Goal: Task Accomplishment & Management: Manage account settings

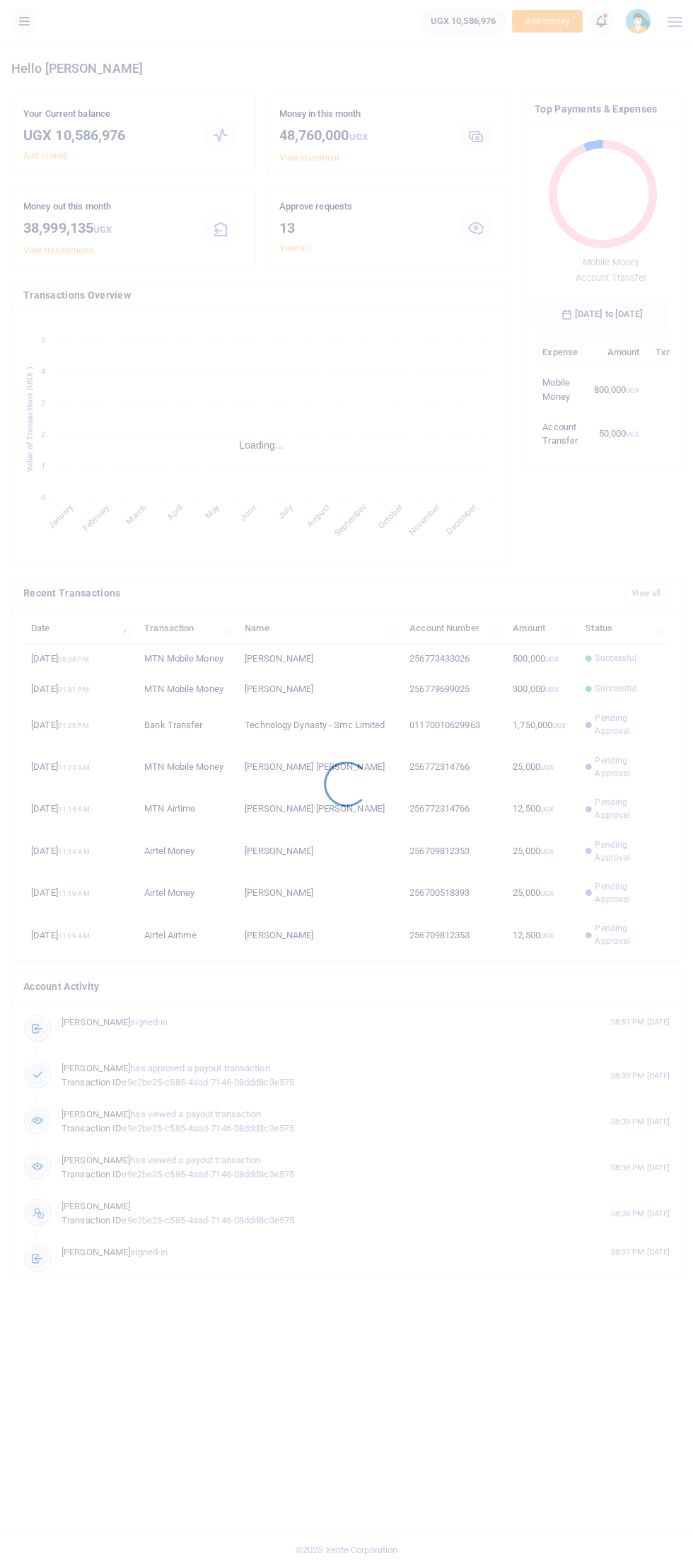
scroll to position [207, 135]
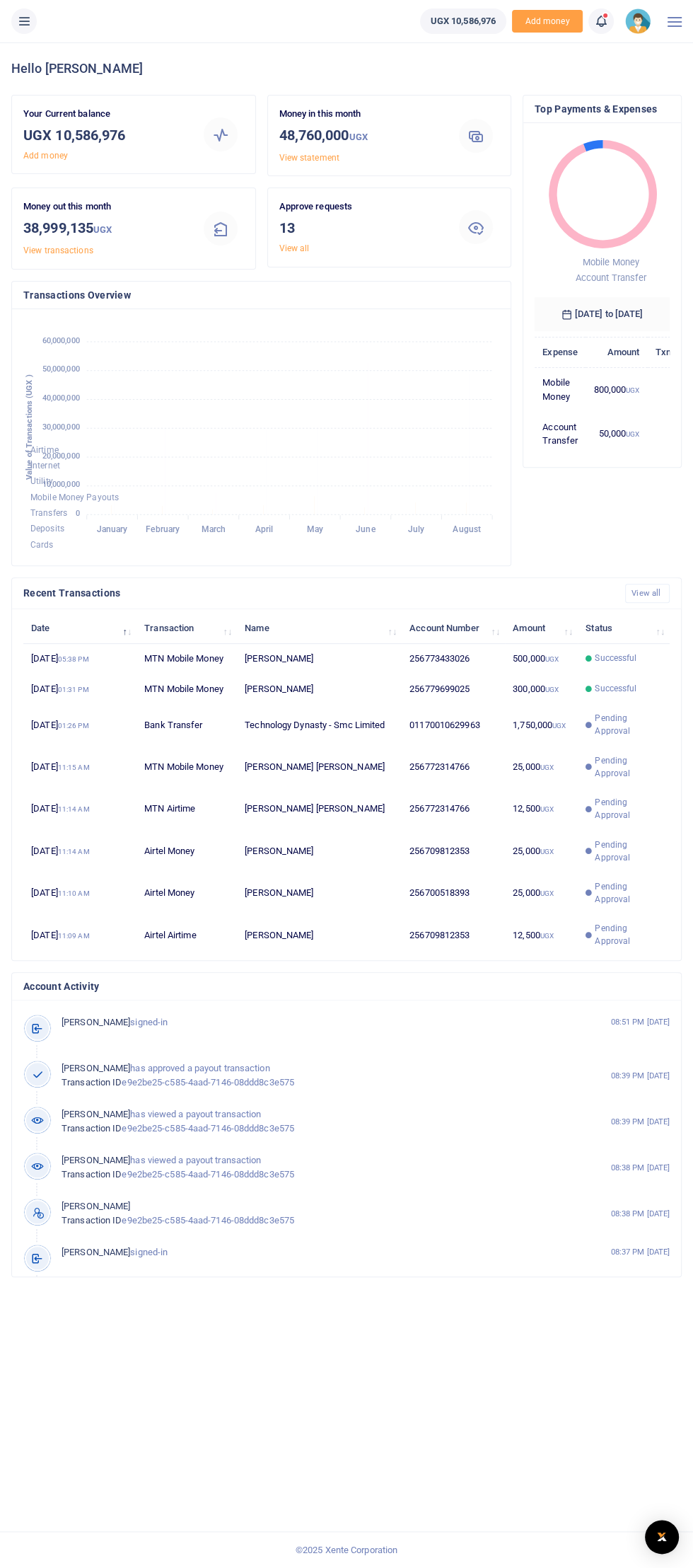
click at [30, 20] on icon at bounding box center [24, 21] width 14 height 15
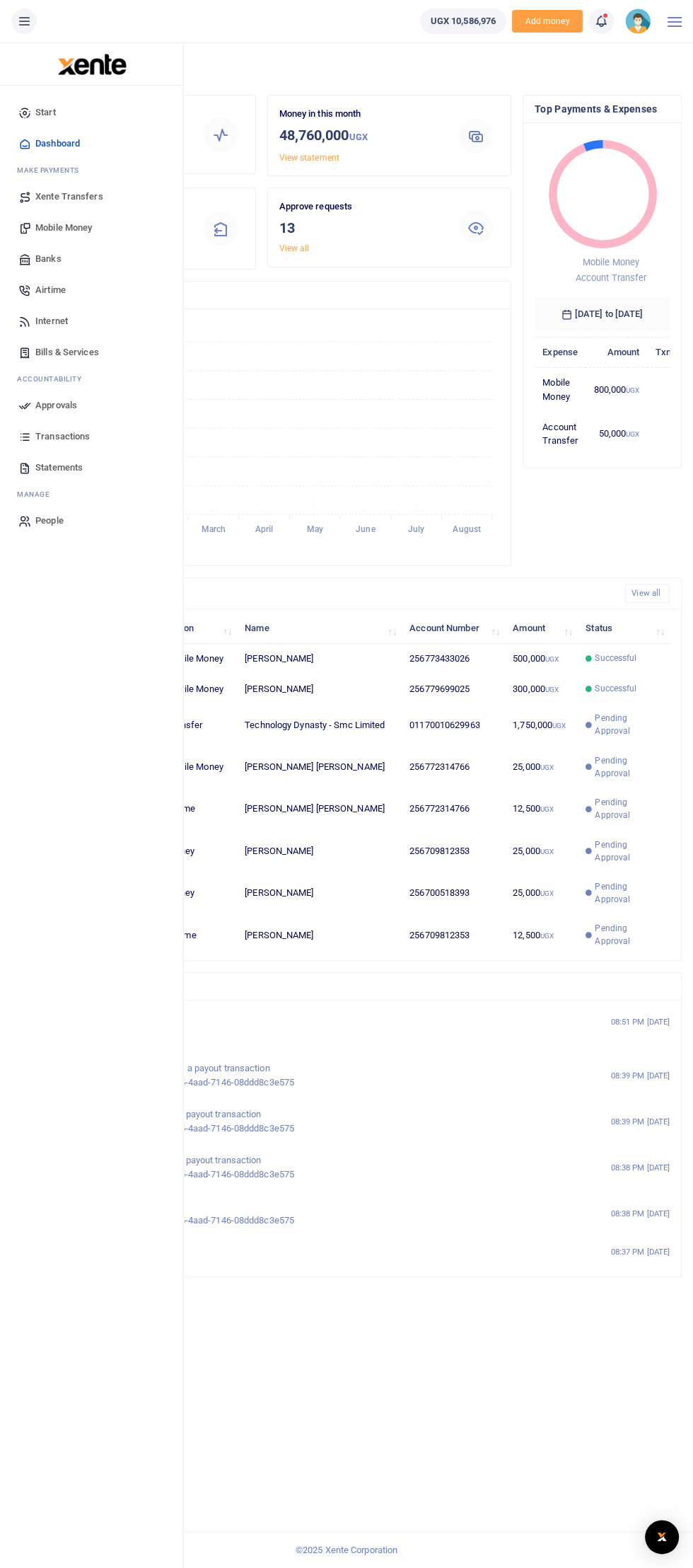
click at [52, 226] on span "Mobile Money" at bounding box center [64, 228] width 57 height 14
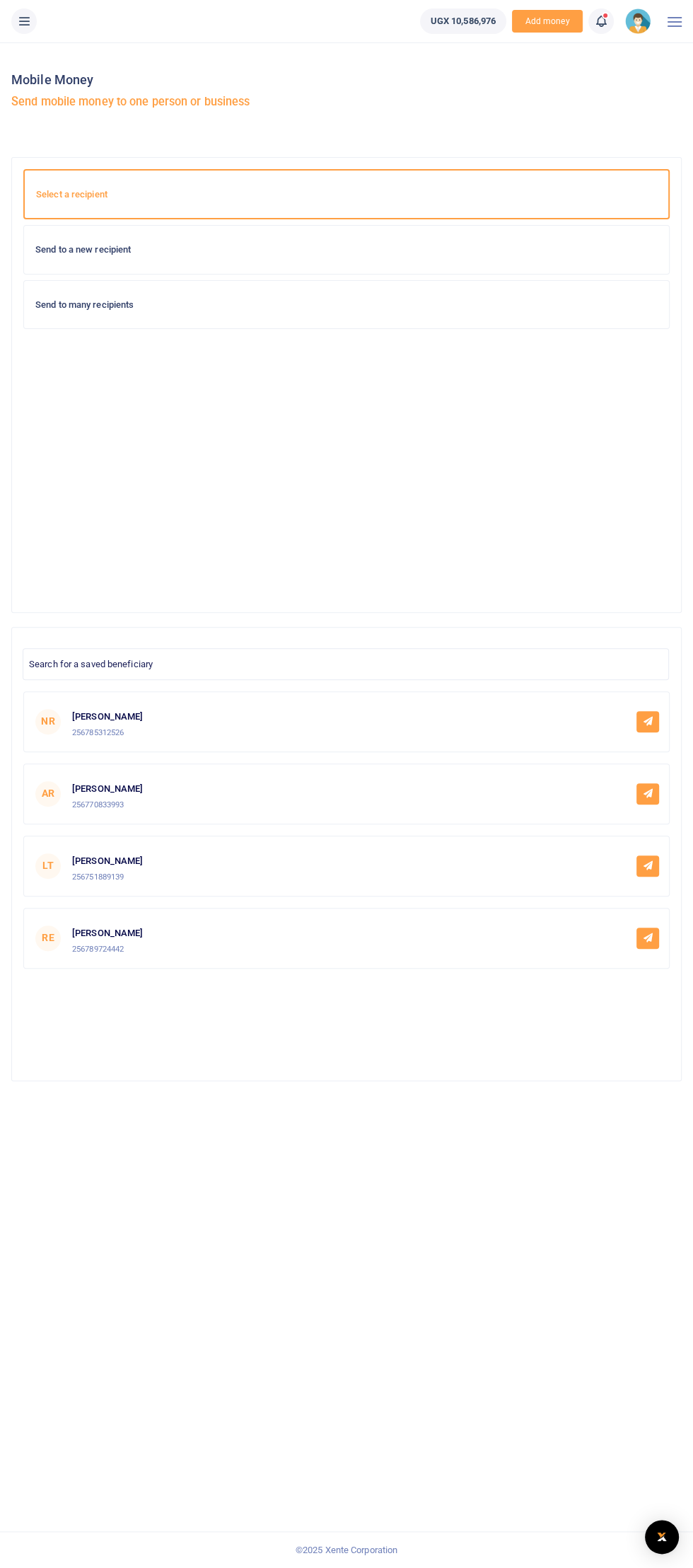
click at [80, 249] on h6 "Send to a new recipient" at bounding box center [347, 250] width 623 height 12
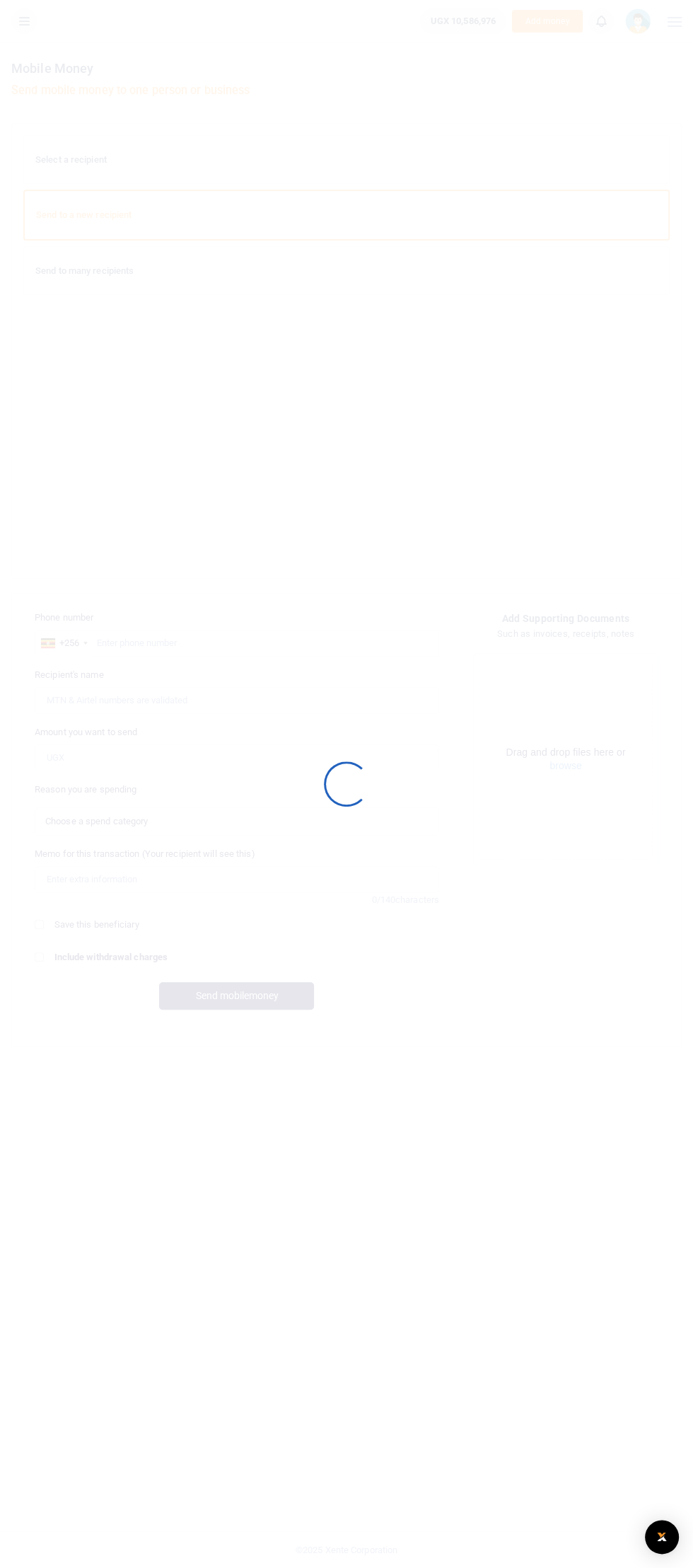
select select
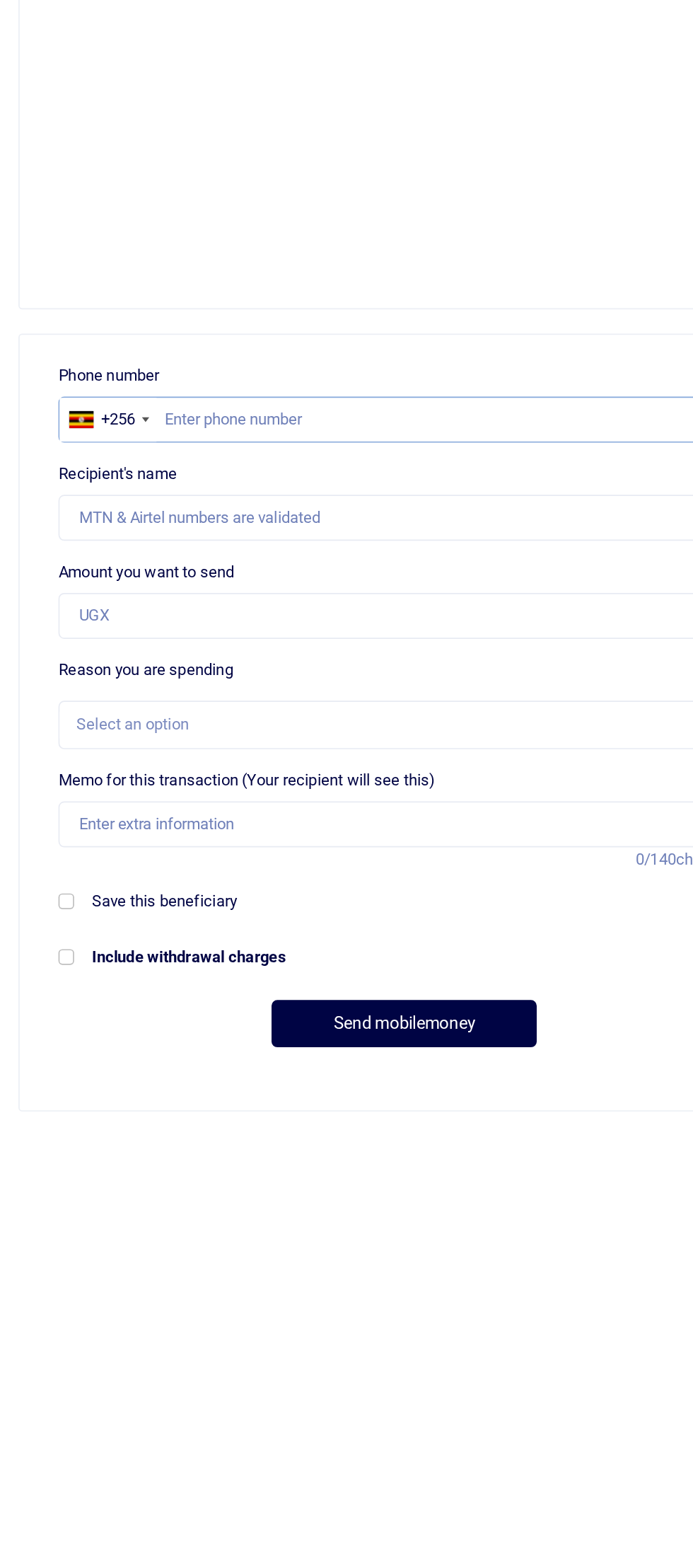
click at [159, 642] on input "text" at bounding box center [237, 643] width 405 height 27
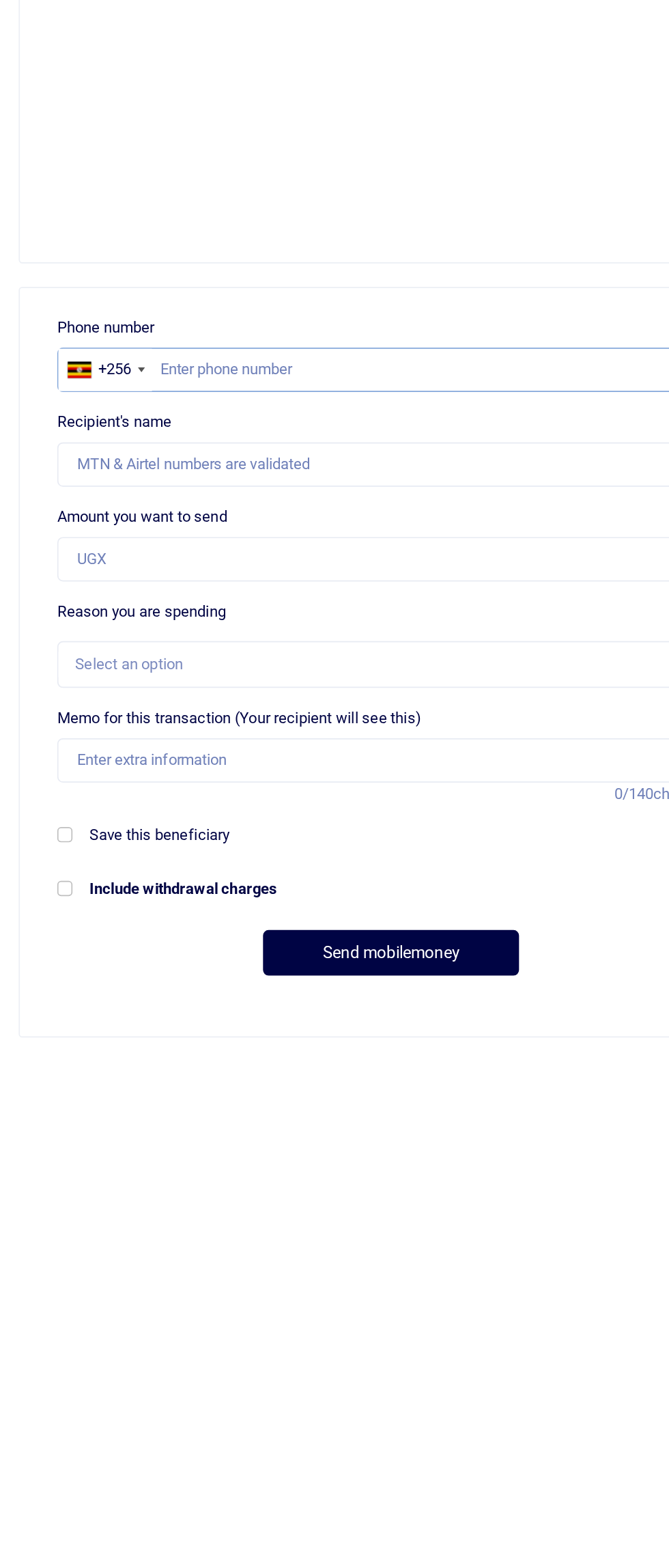
type input "7"
type input "773433026"
type input "Francis Nkurunungi"
type input "773433026"
click at [57, 727] on input "Amount you want to send" at bounding box center [229, 731] width 391 height 26
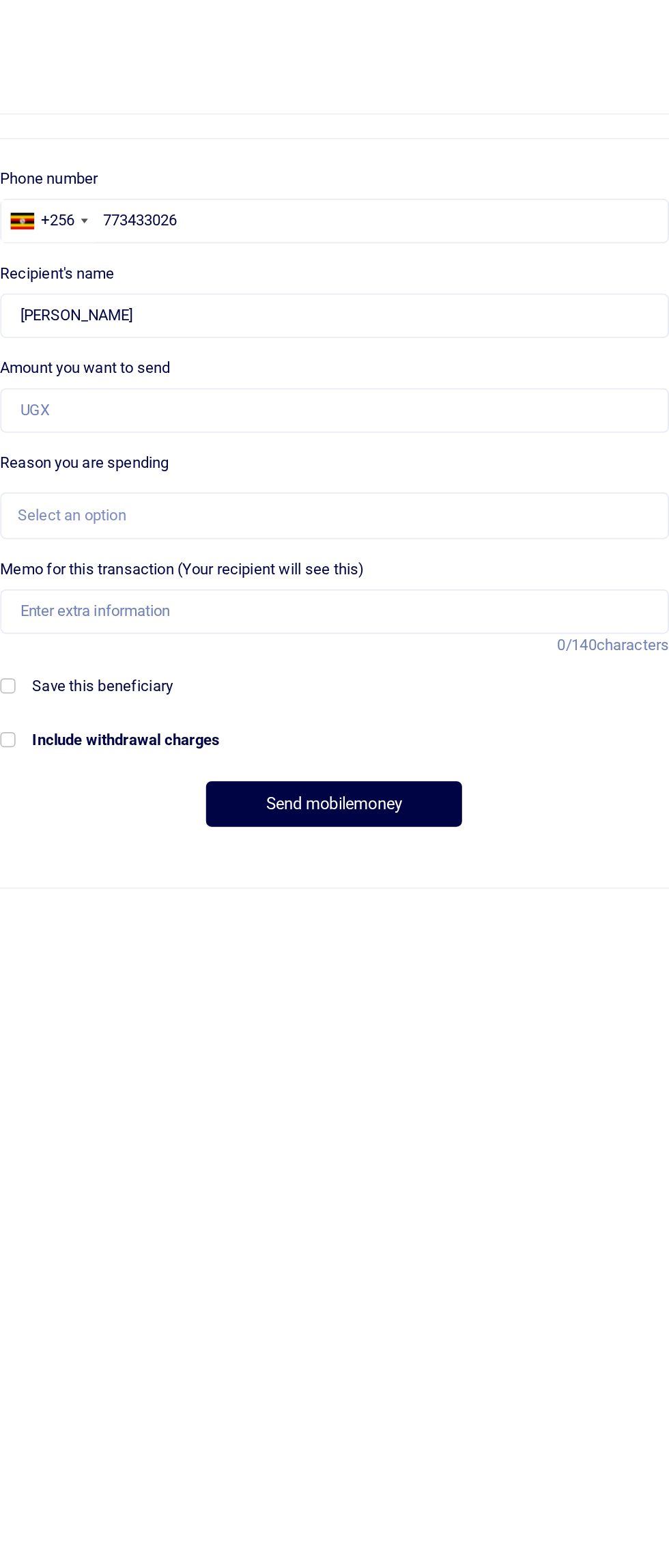
click at [94, 824] on label "Memo for this transaction (Your recipient will see this)" at bounding box center [140, 824] width 213 height 14
click at [94, 836] on input "Memo for this transaction (Your recipient will see this)" at bounding box center [229, 849] width 391 height 26
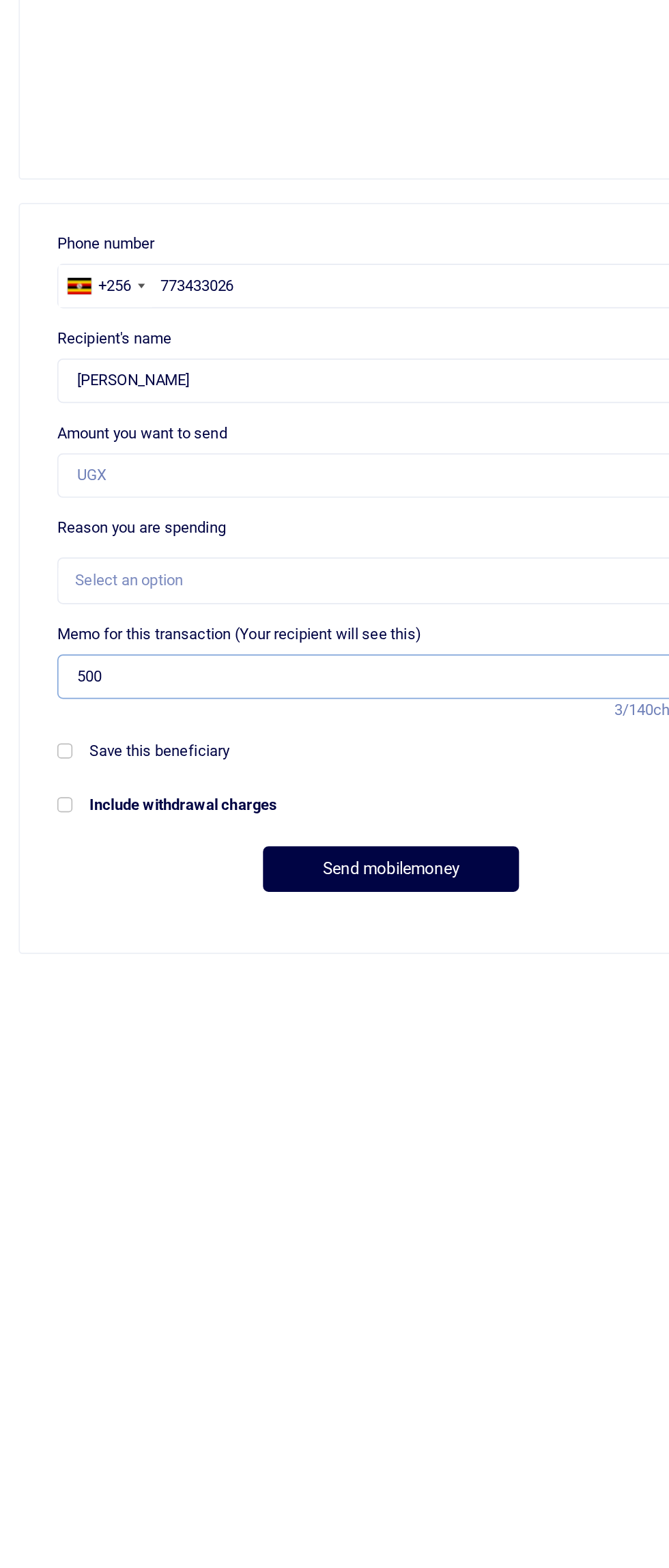
type input "500"
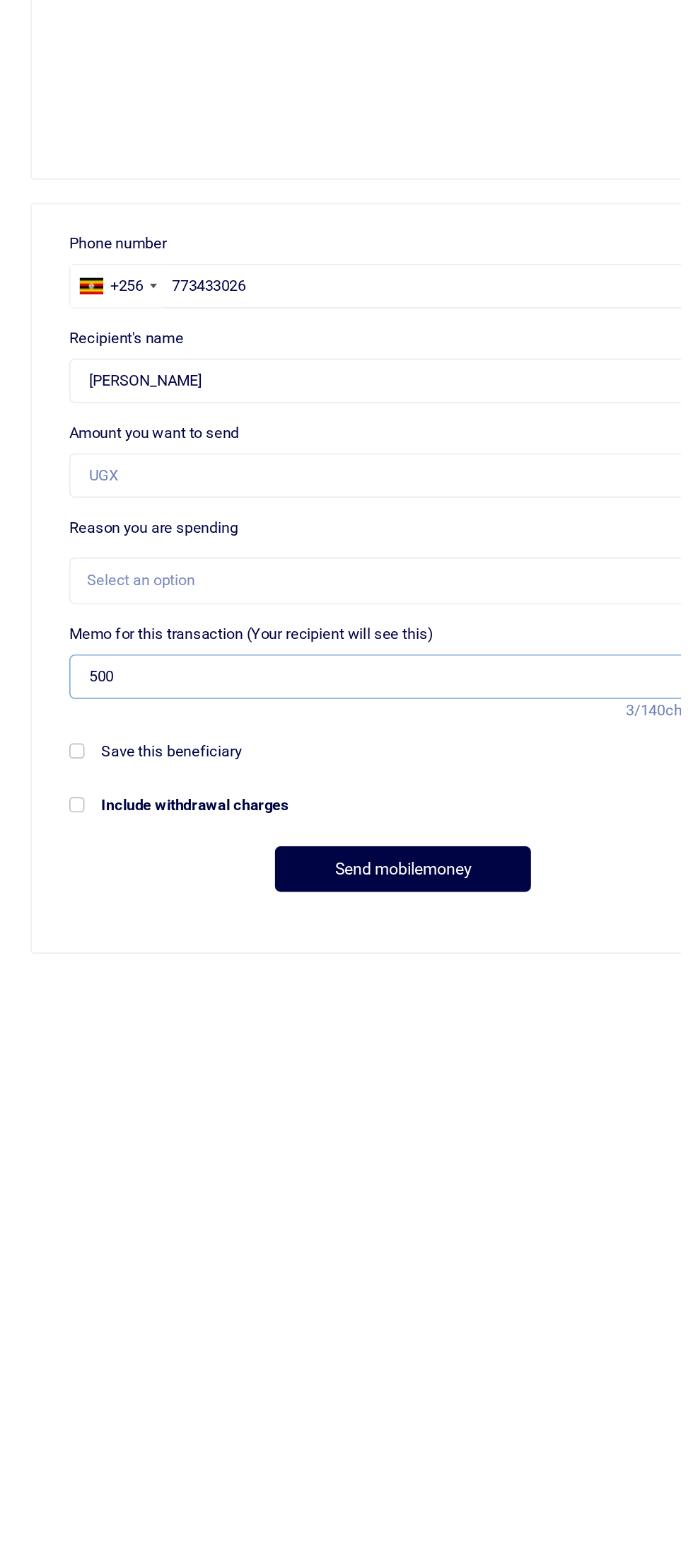
scroll to position [100, 0]
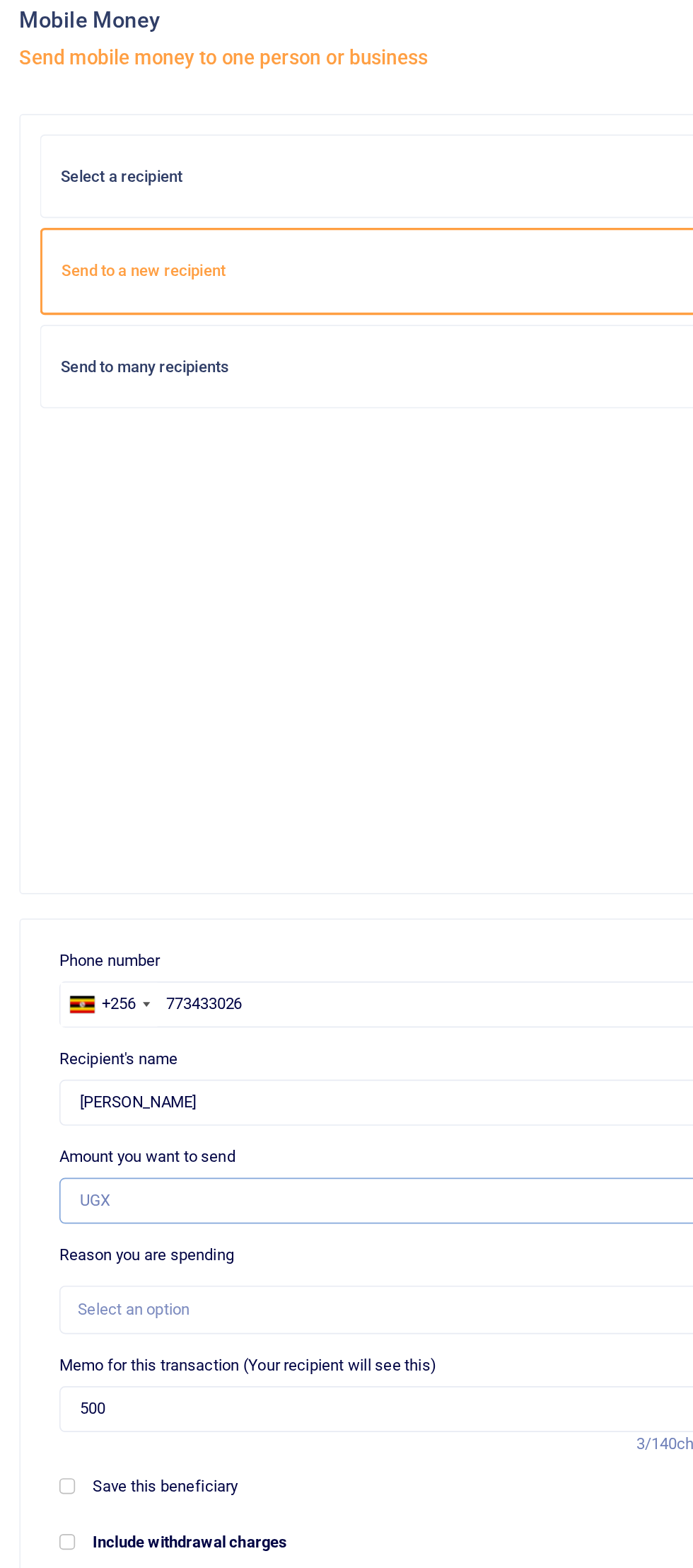
click at [267, 744] on input "Amount you want to send" at bounding box center [237, 758] width 405 height 27
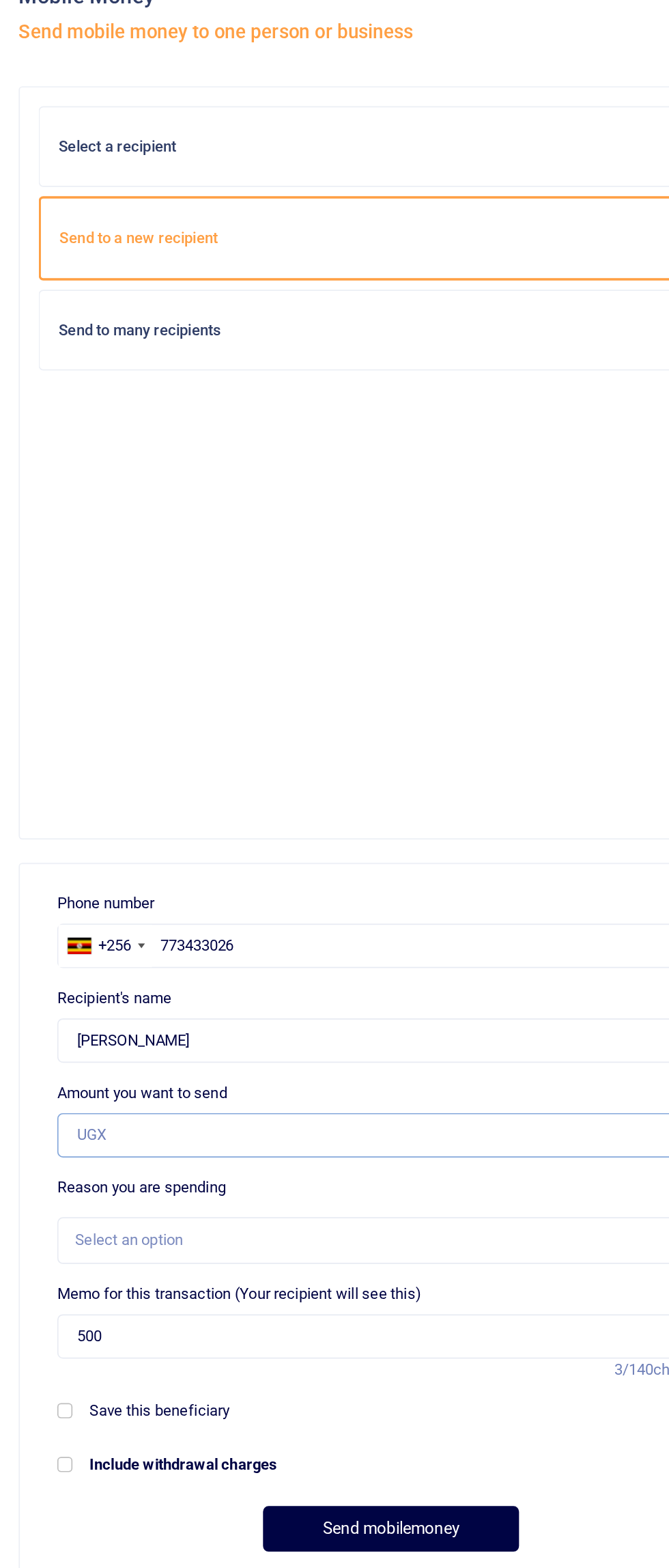
scroll to position [84, 0]
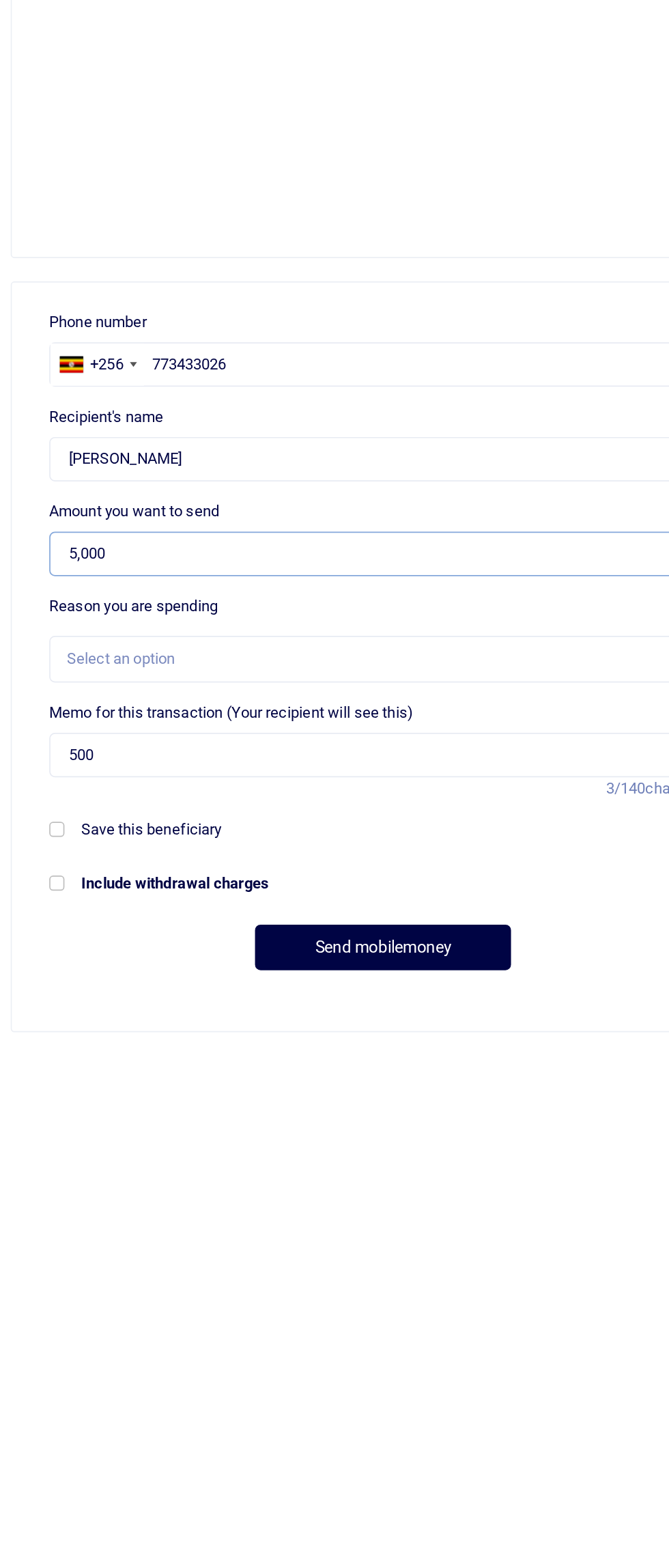
click at [251, 718] on input "5,000" at bounding box center [229, 731] width 391 height 26
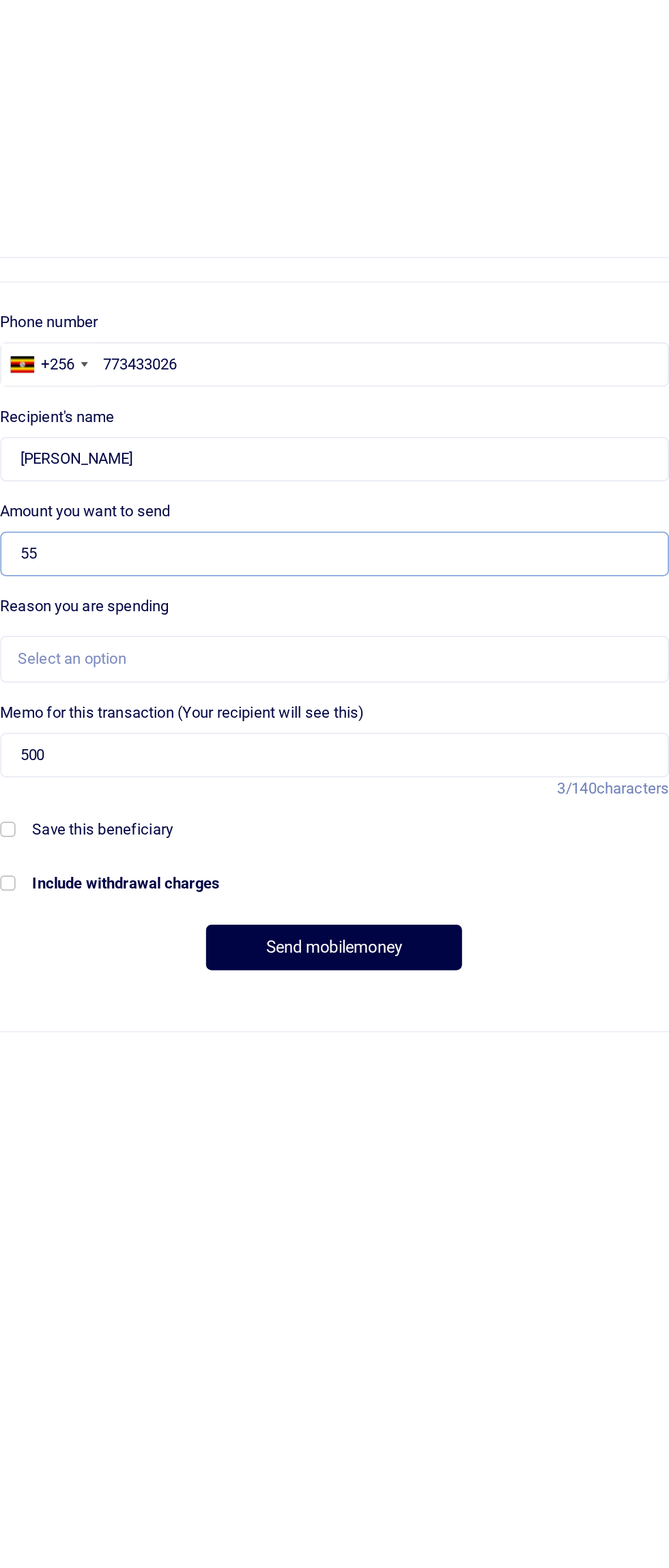
type input "5"
type input "0"
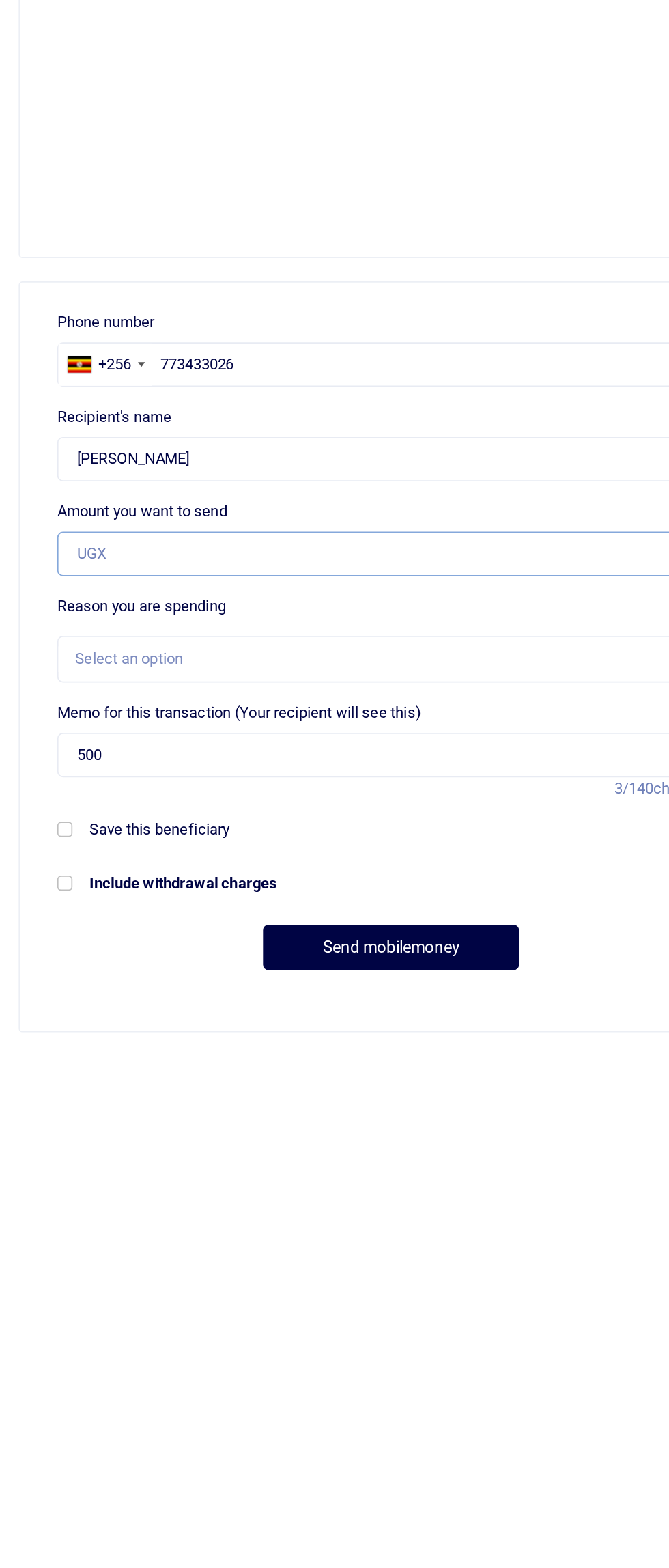
type input "0"
type input "500,000"
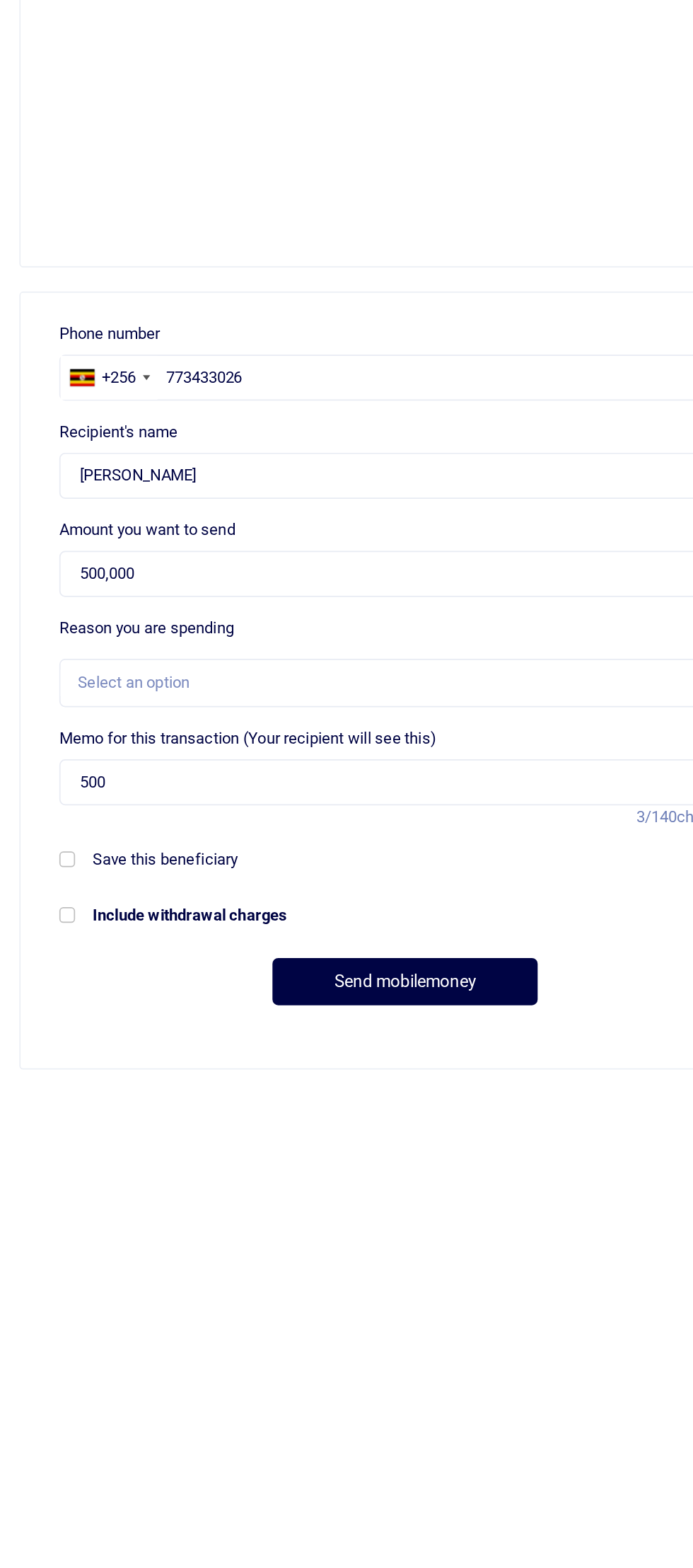
click at [227, 814] on div "Select an option" at bounding box center [231, 821] width 373 height 14
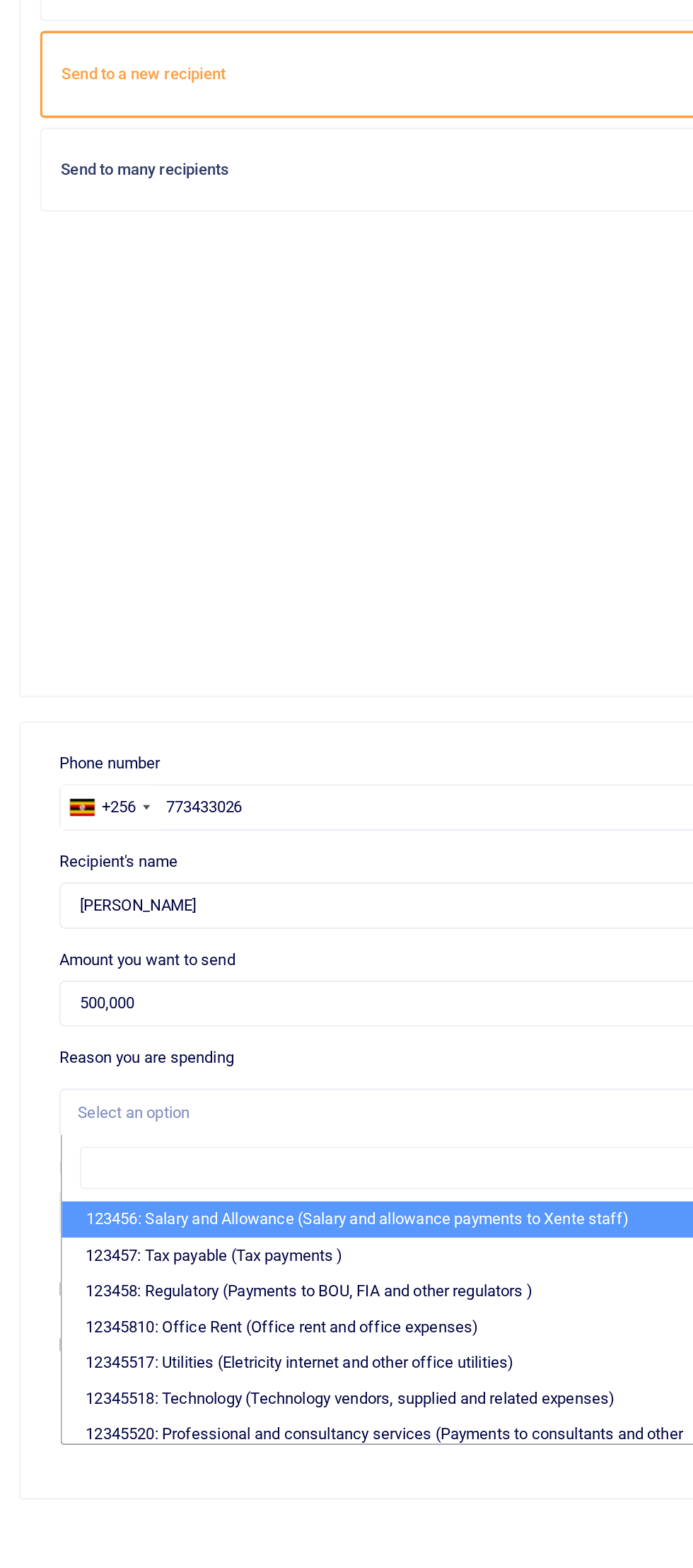
scroll to position [140, 0]
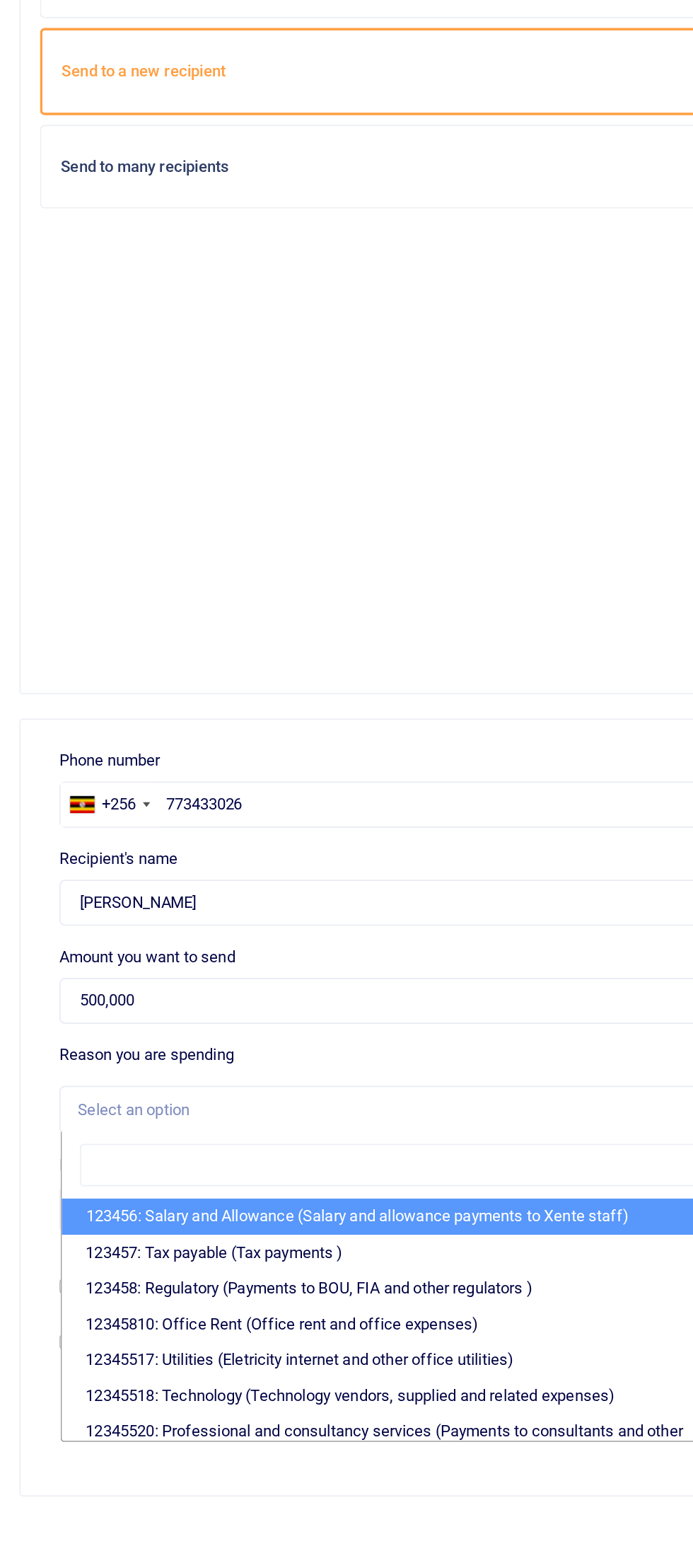
click at [81, 814] on div "Select an option" at bounding box center [231, 821] width 373 height 14
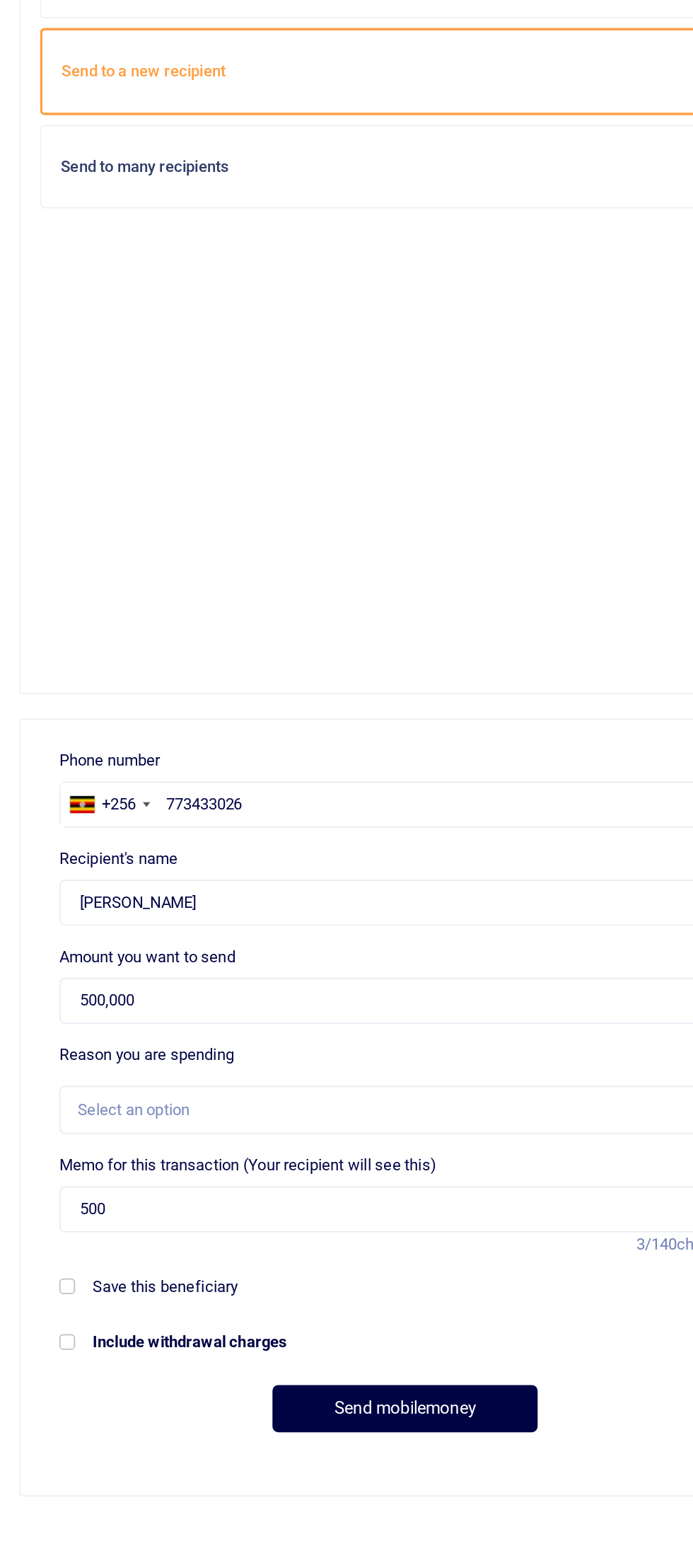
click at [81, 814] on div "Select an option" at bounding box center [231, 821] width 373 height 14
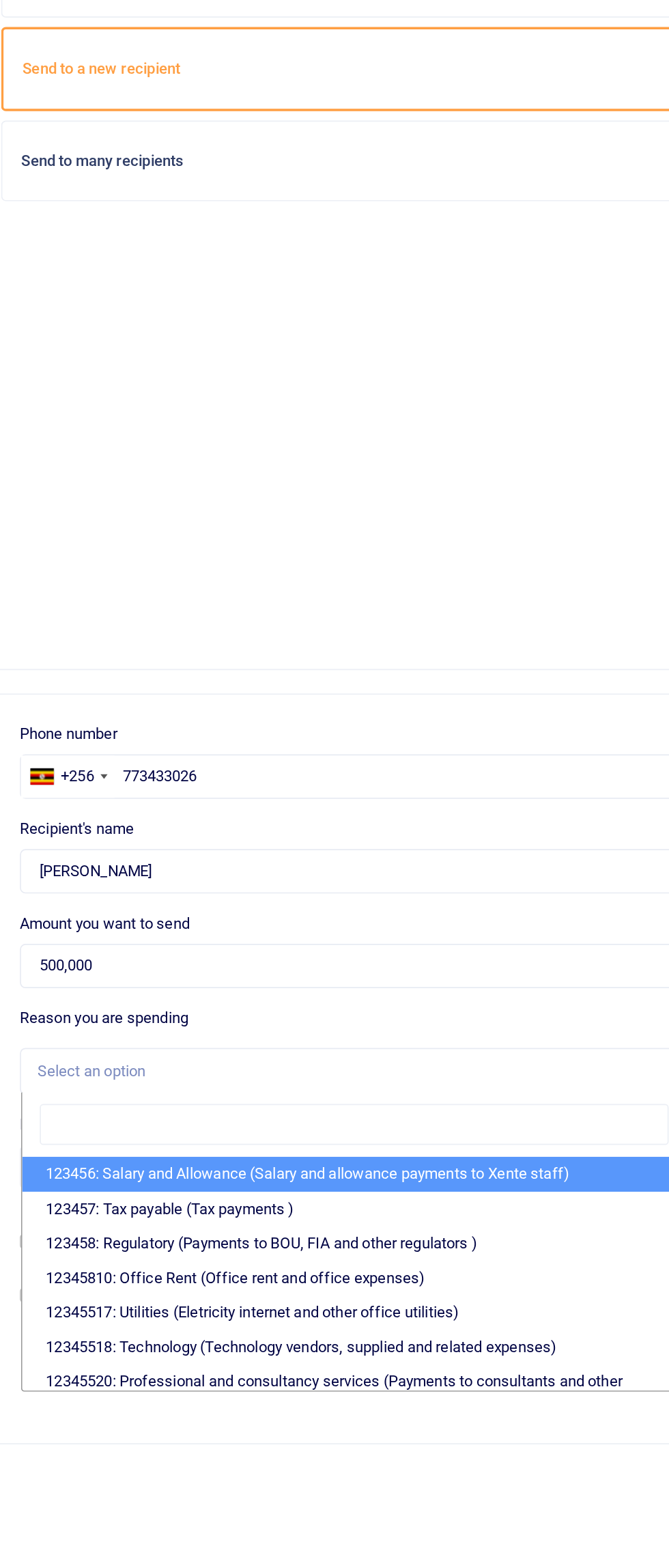
scroll to position [84, 0]
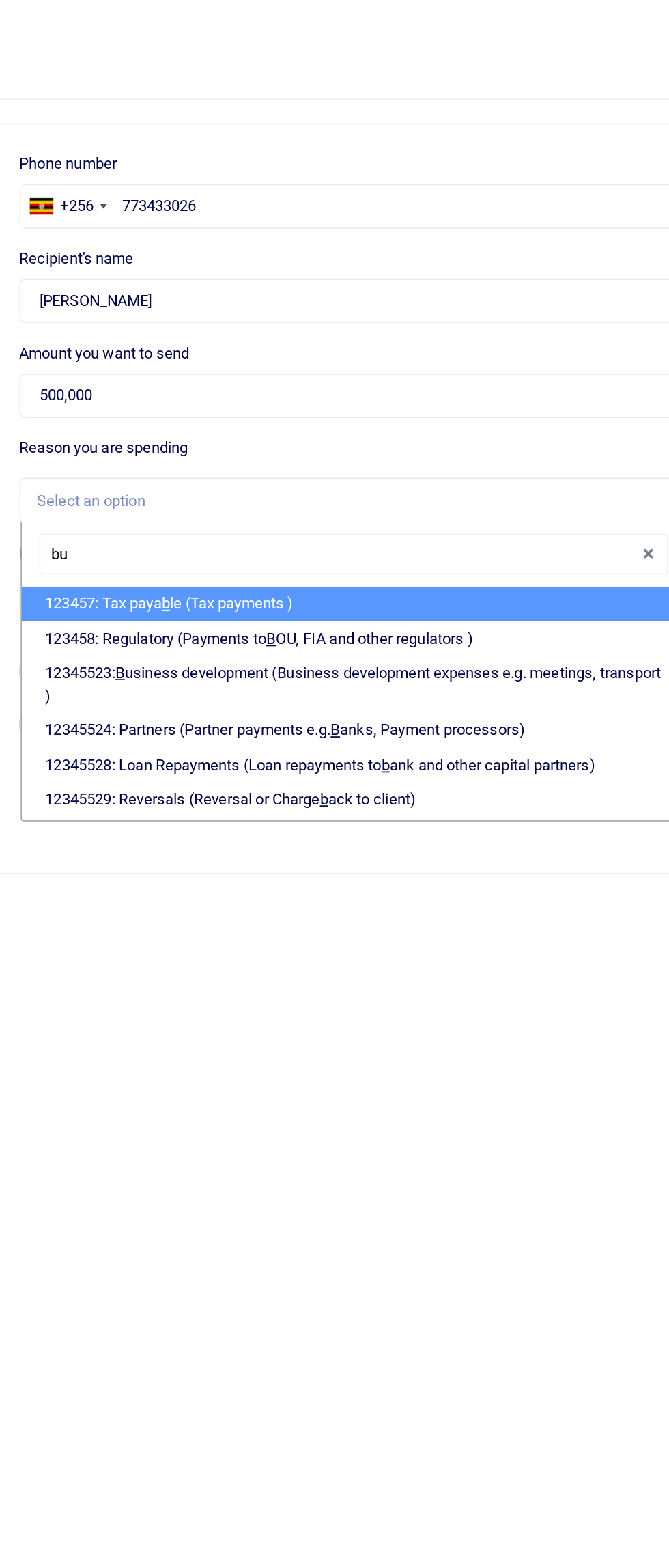
type input "bus"
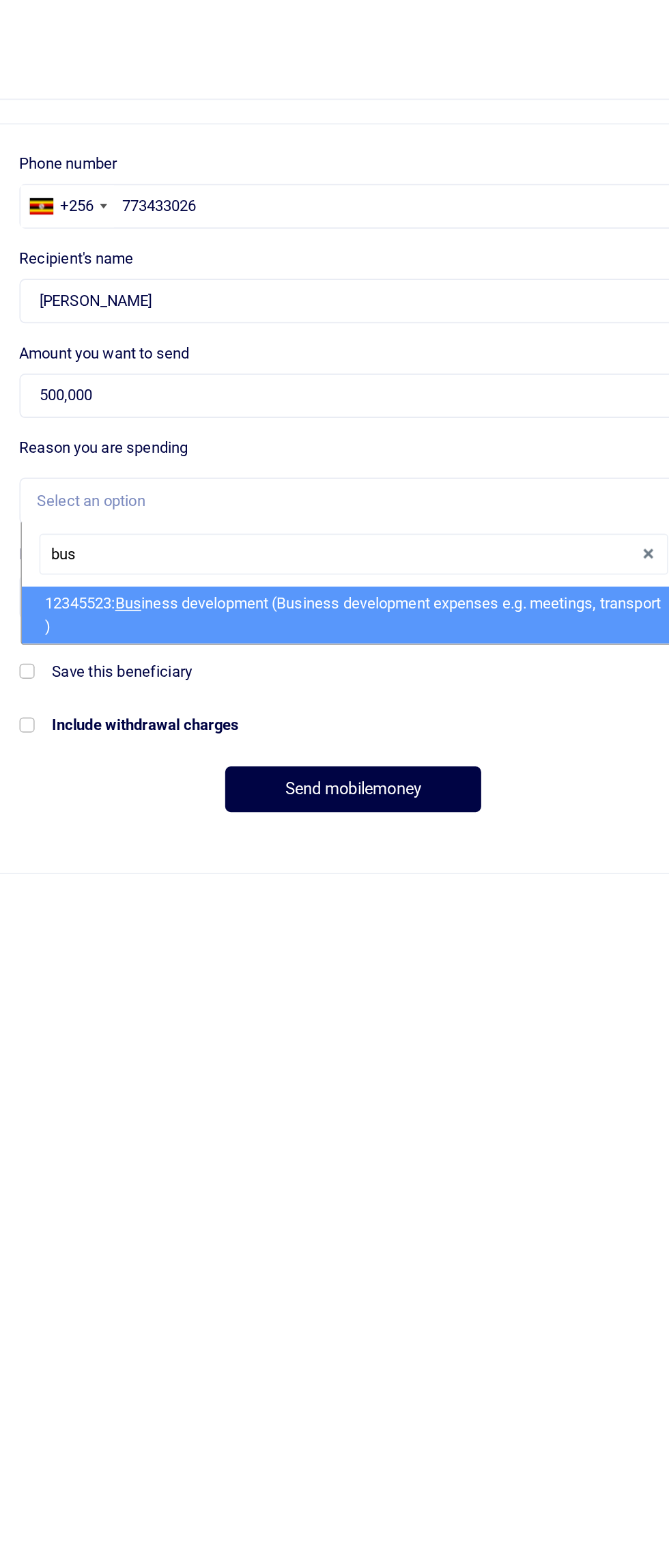
click at [115, 842] on li "12345523: Bus iness development (Business development expenses e.g. meetings, t…" at bounding box center [228, 859] width 388 height 34
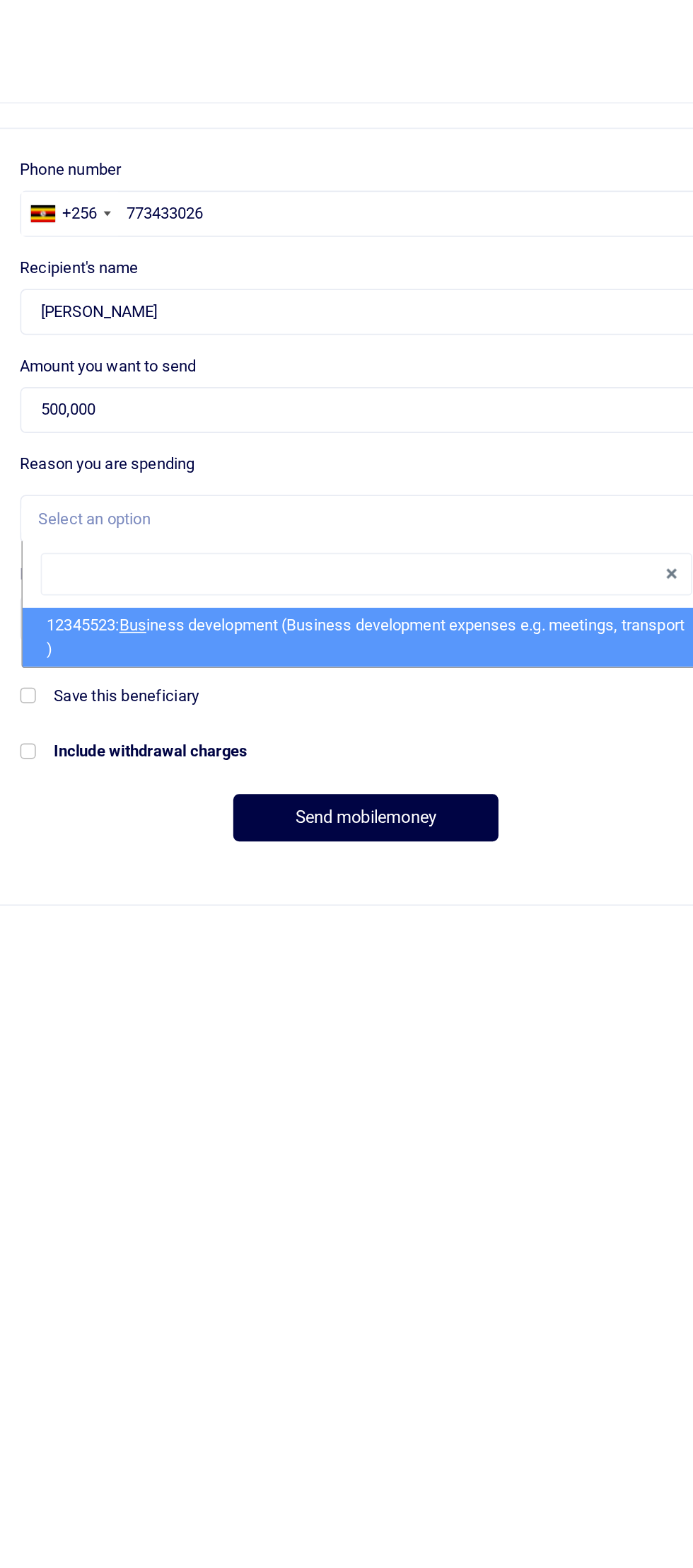
select select "15"
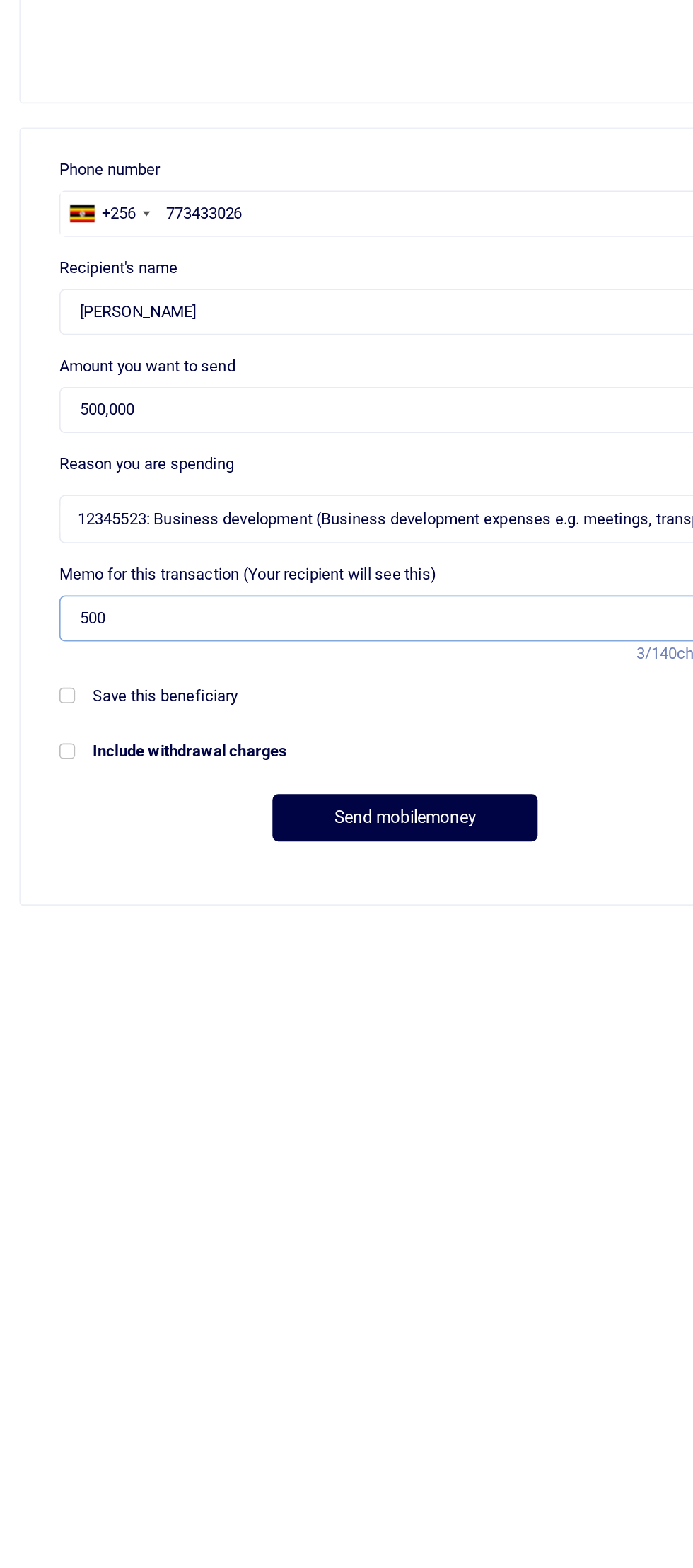
click at [94, 866] on input "500" at bounding box center [237, 879] width 405 height 27
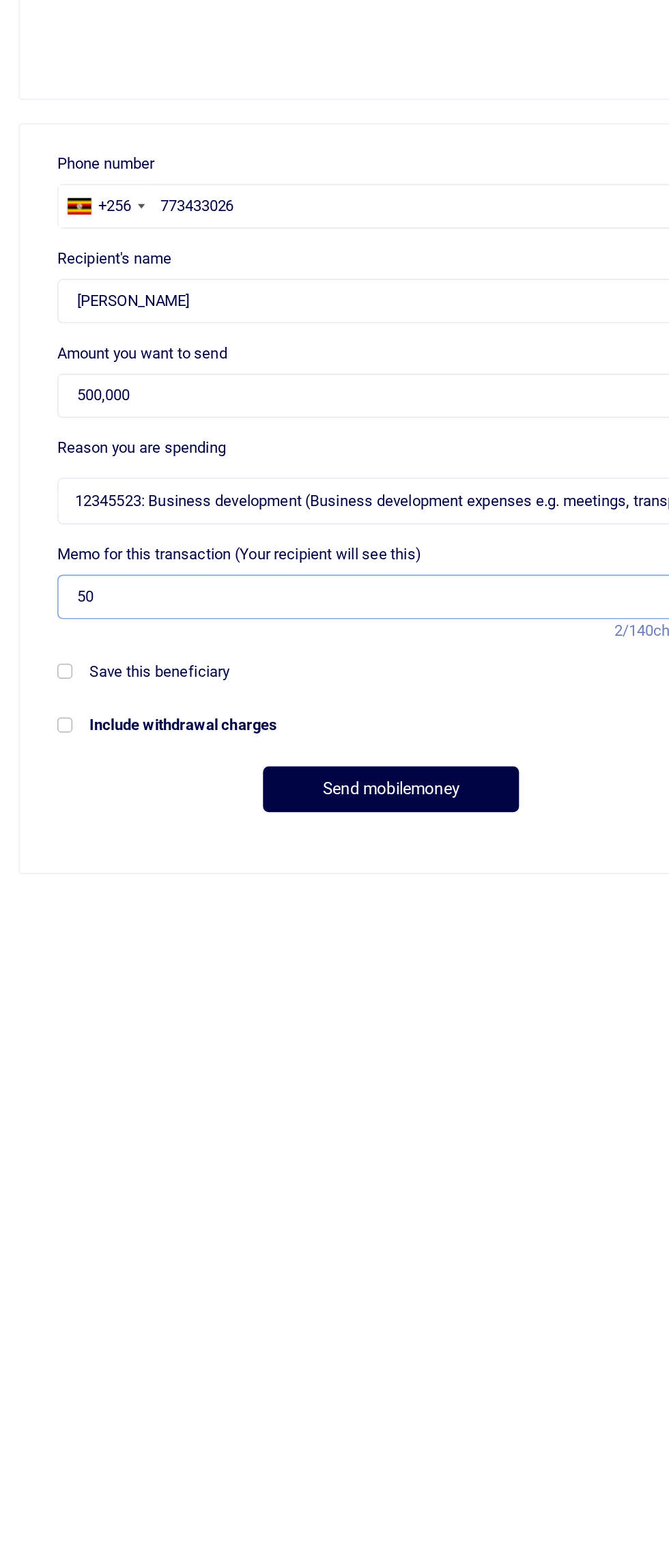
type input "5"
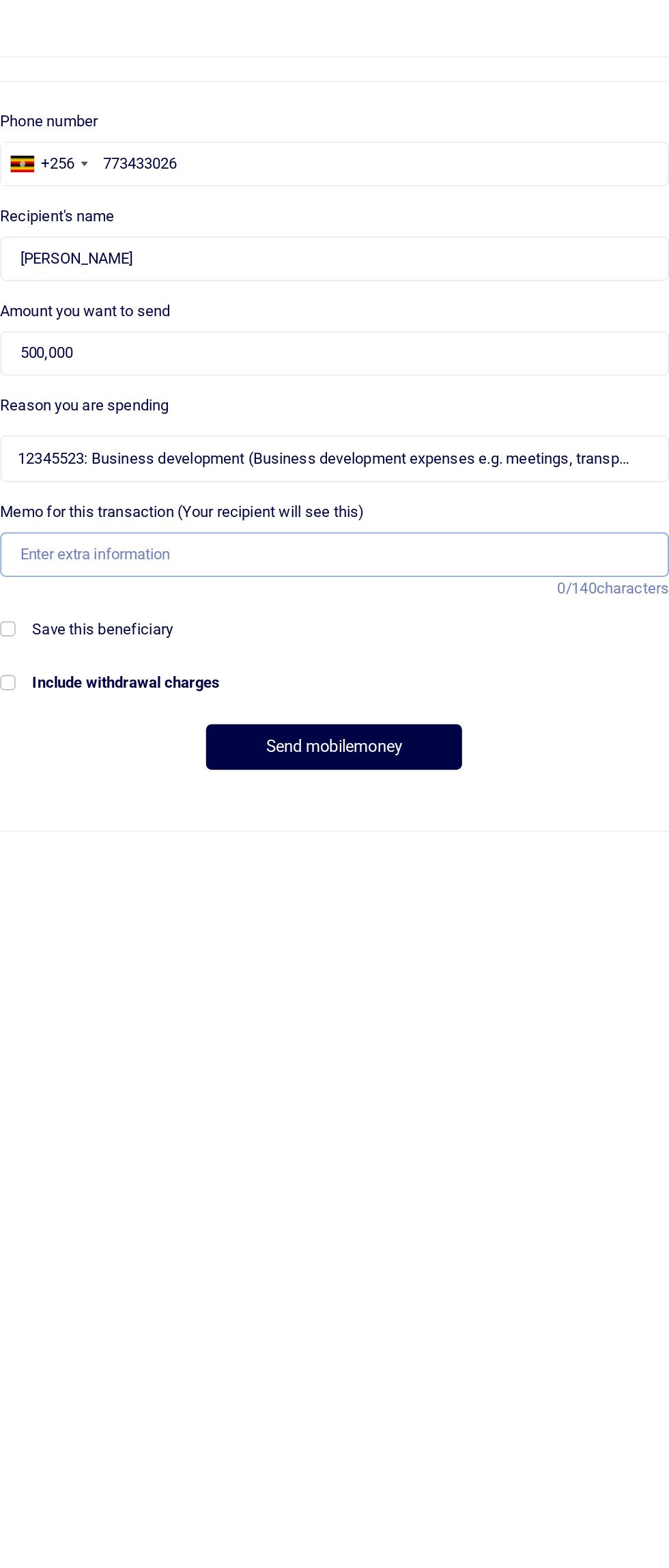
type input "Customer meetings facilitation"
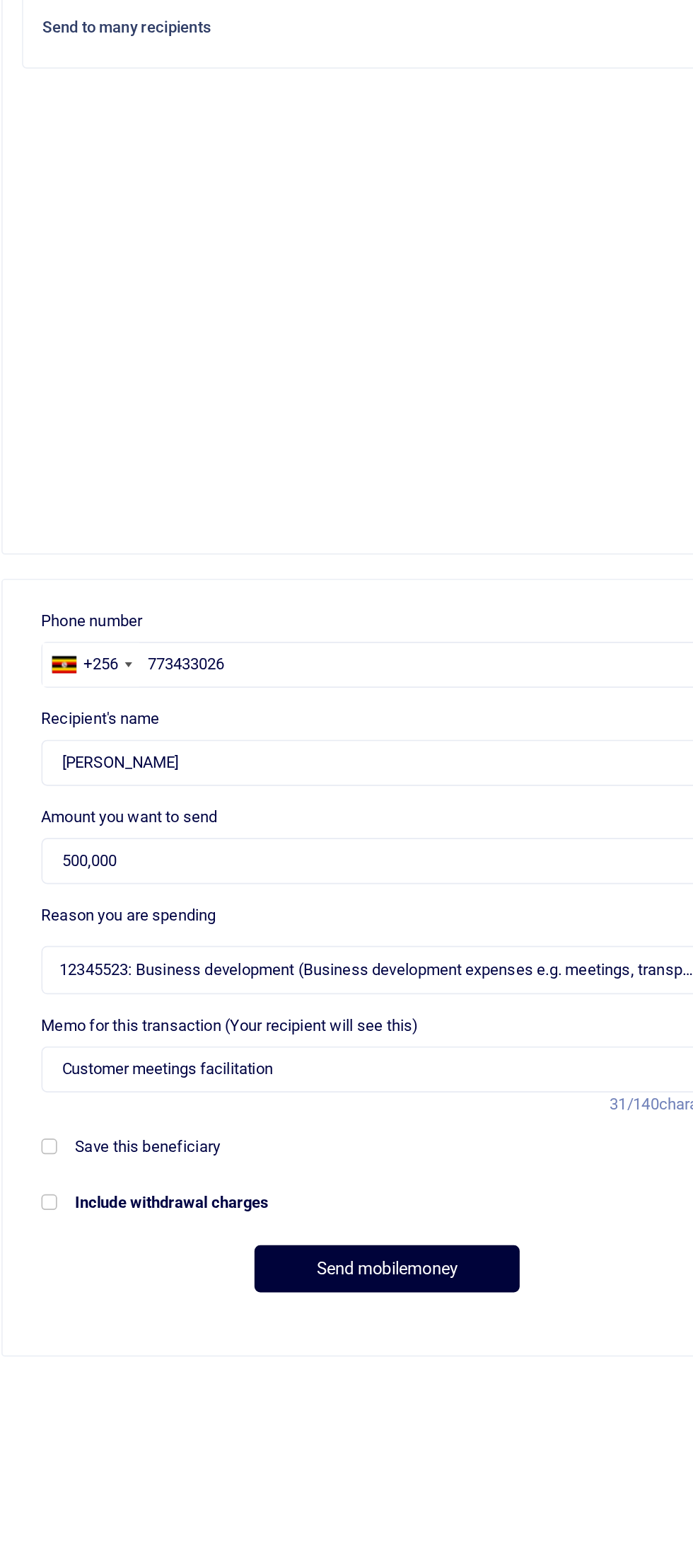
click at [264, 982] on button "Send mobilemoney" at bounding box center [236, 995] width 155 height 28
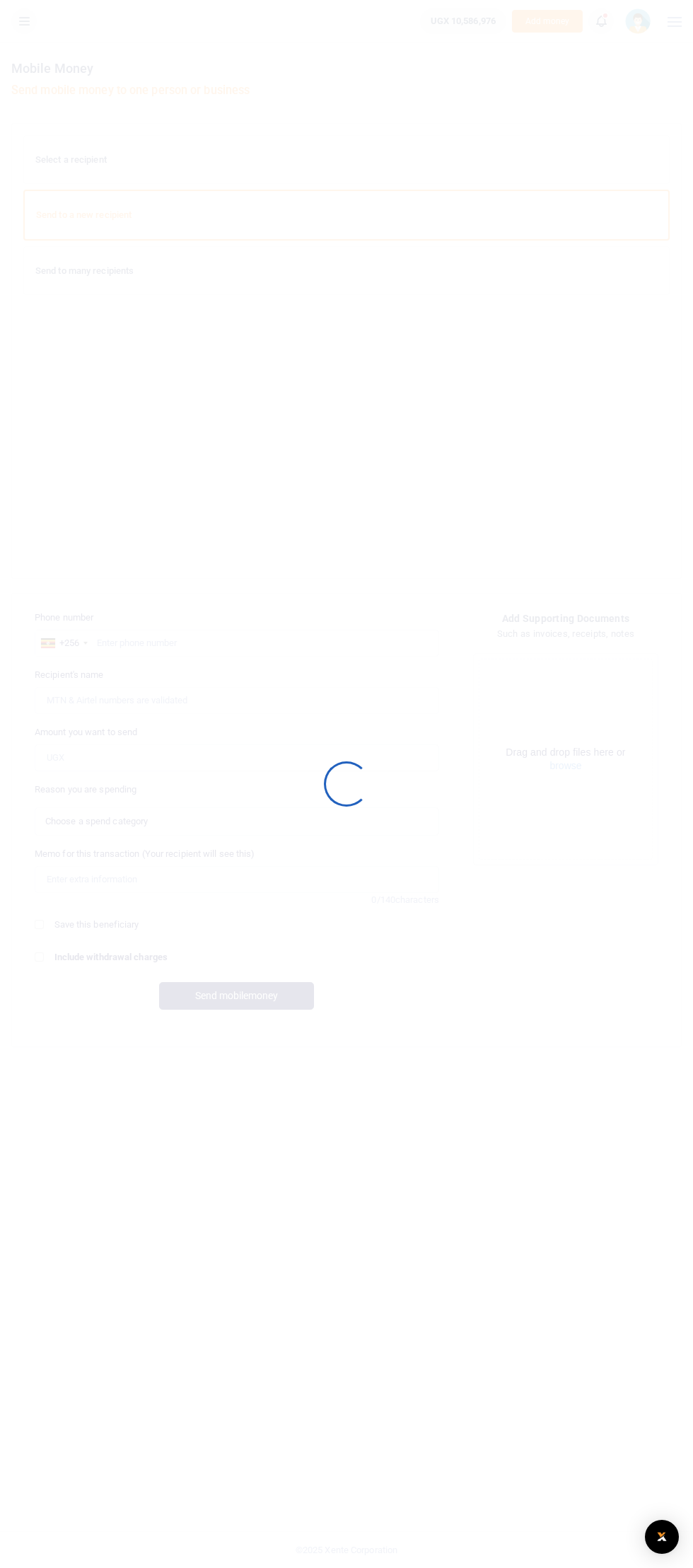
select select
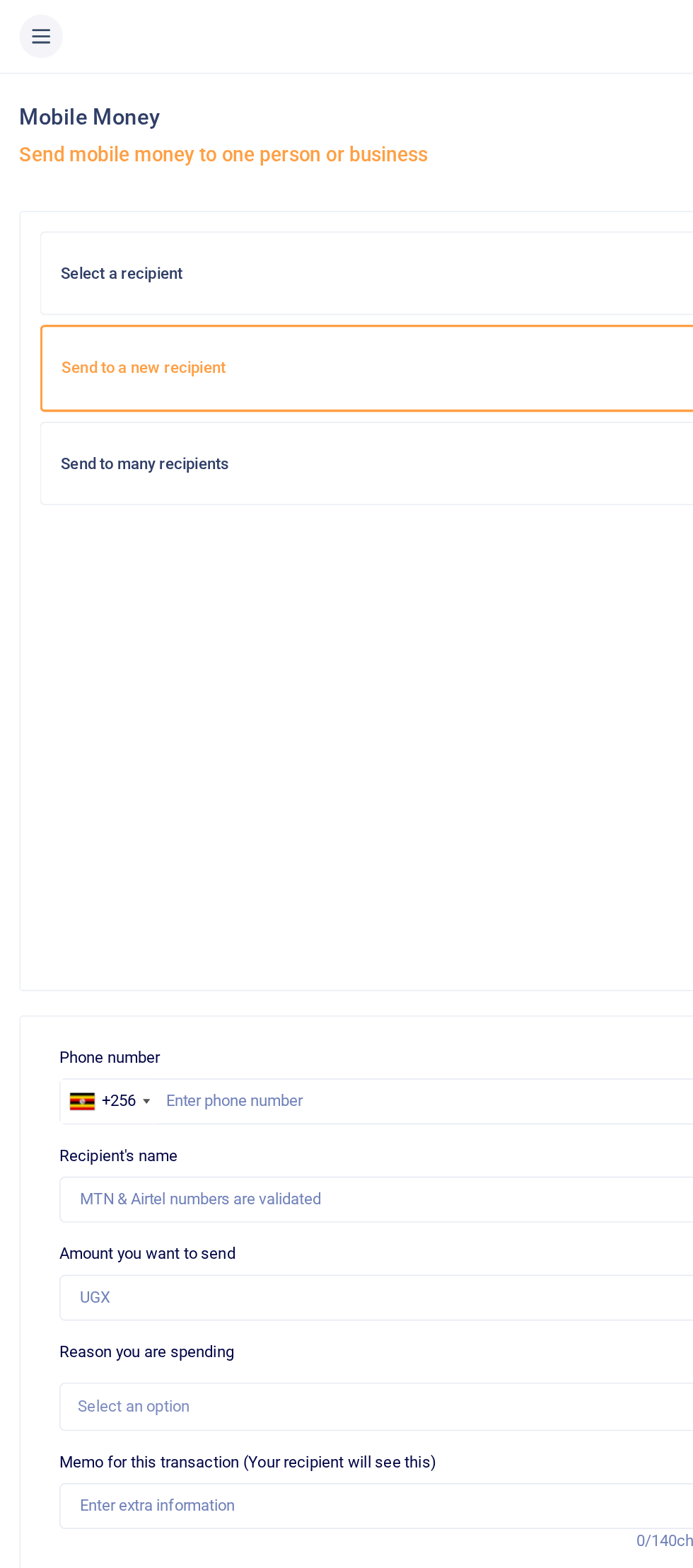
click at [23, 16] on icon at bounding box center [24, 21] width 14 height 15
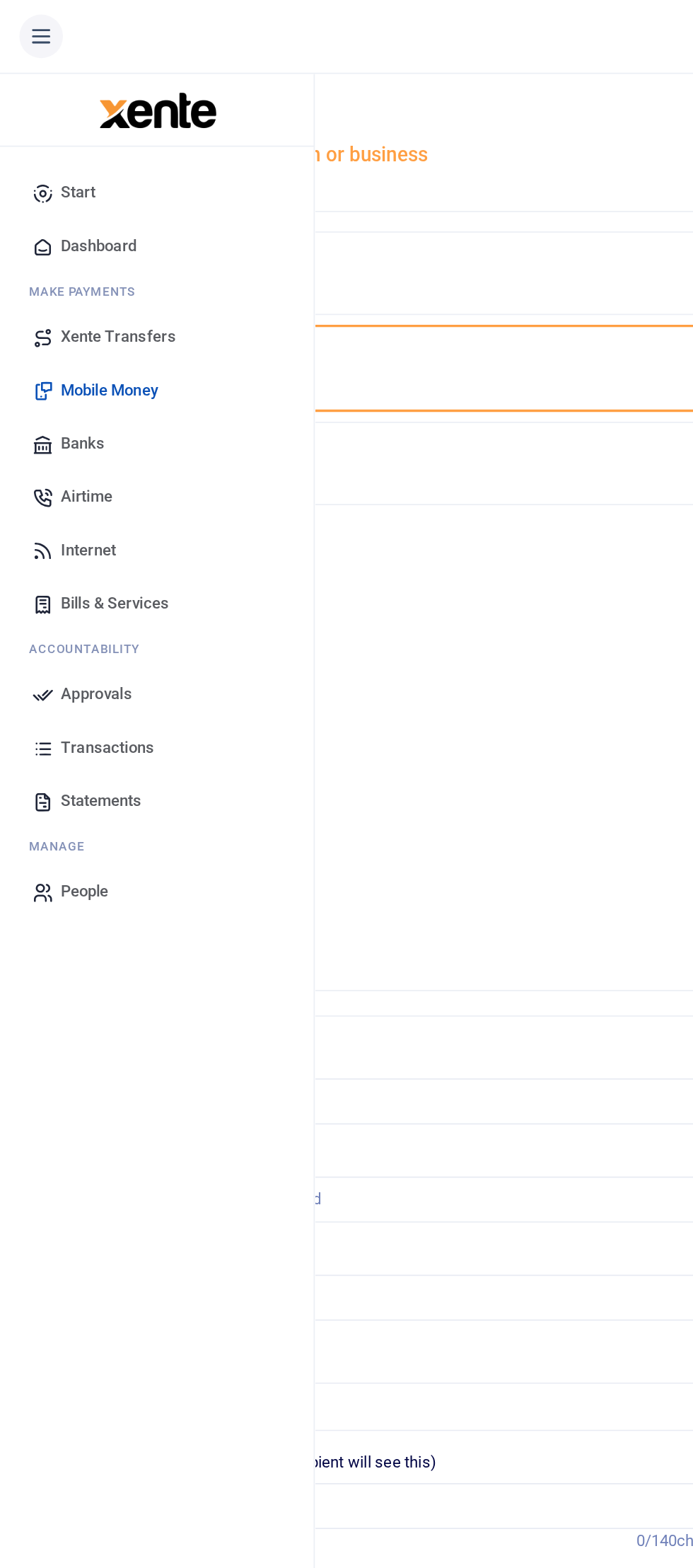
click at [70, 394] on link "Approvals" at bounding box center [92, 405] width 161 height 31
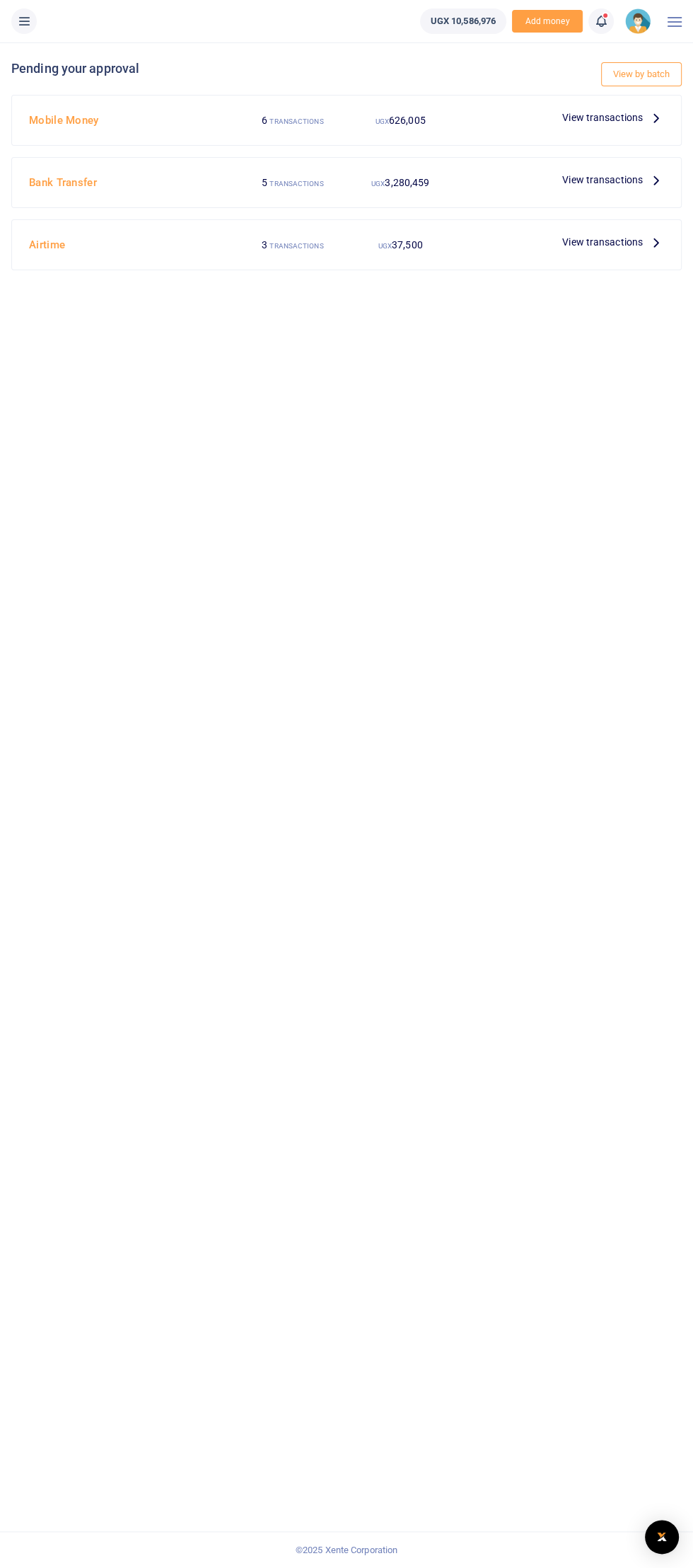
click at [590, 126] on div at bounding box center [346, 784] width 693 height 1568
click at [674, 80] on link "View by batch" at bounding box center [642, 74] width 81 height 24
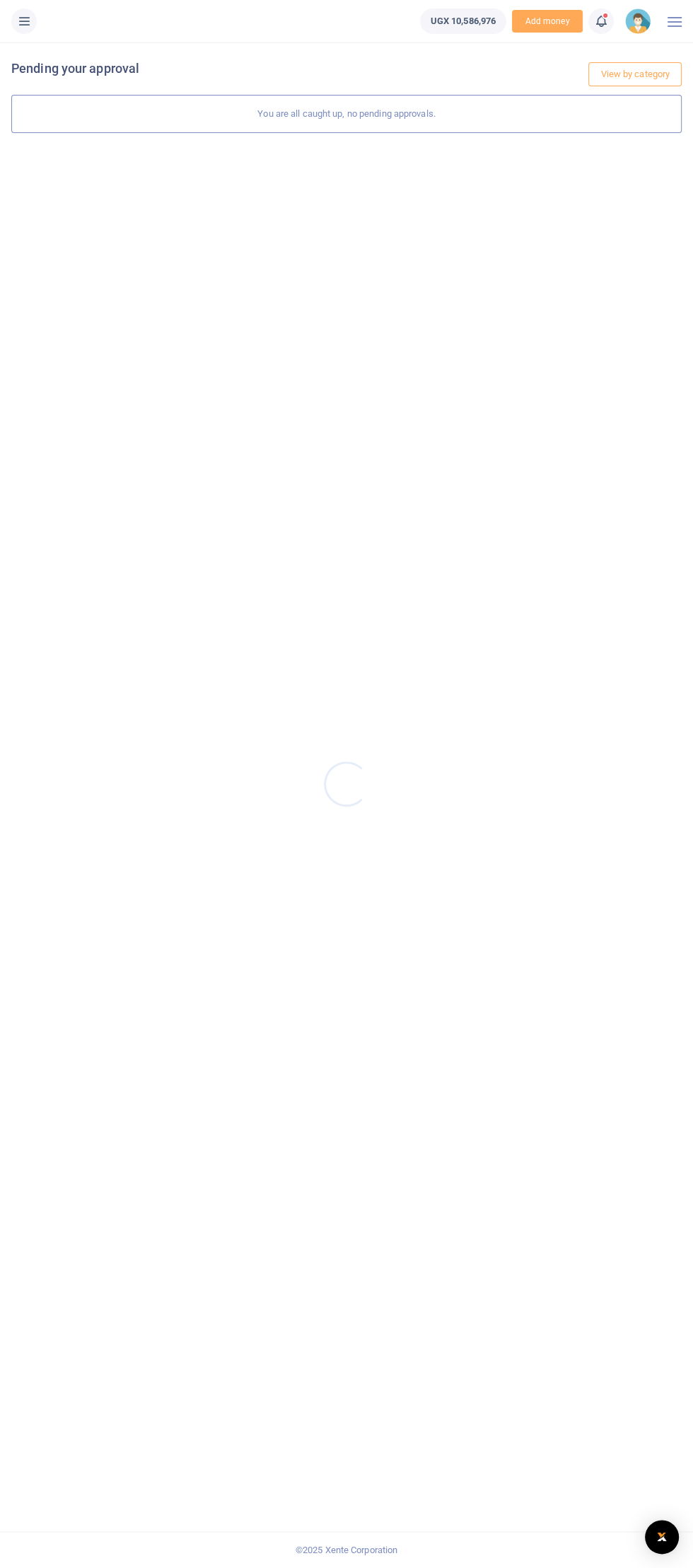
click at [668, 368] on div at bounding box center [346, 784] width 693 height 1568
click at [639, 73] on link "View by category" at bounding box center [634, 74] width 93 height 24
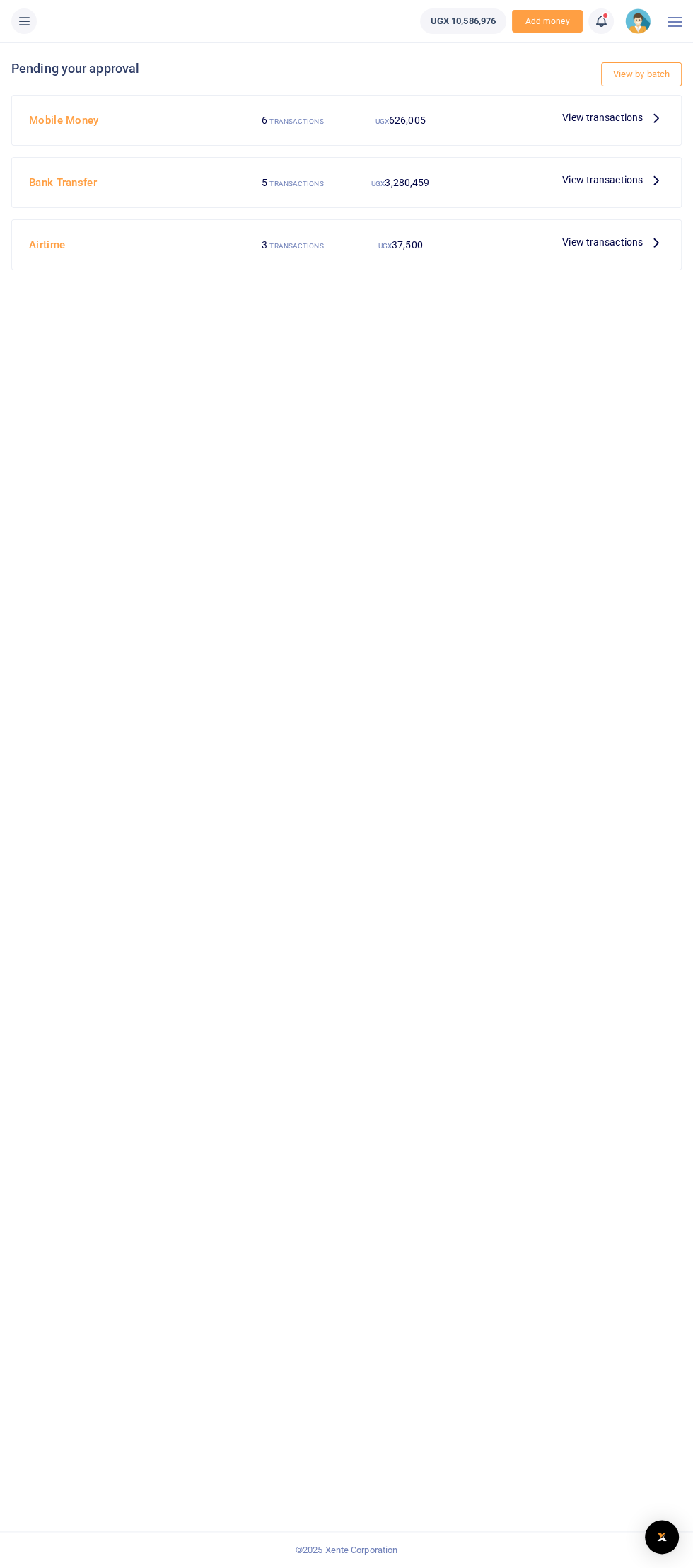
click at [591, 116] on span "View transactions" at bounding box center [602, 118] width 81 height 15
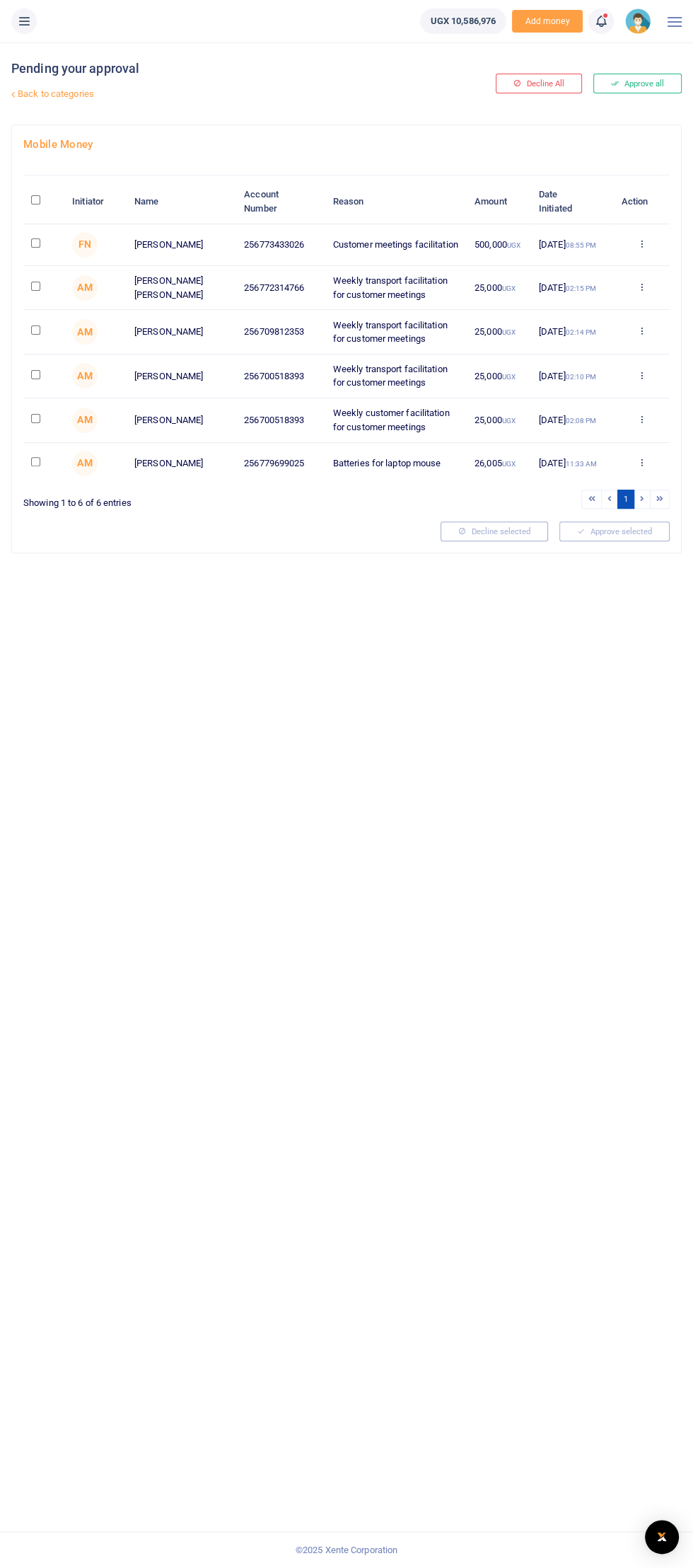
click at [39, 243] on input "checkbox" at bounding box center [36, 243] width 10 height 10
checkbox input "true"
click at [636, 527] on button "Approve selected (1)" at bounding box center [609, 531] width 120 height 20
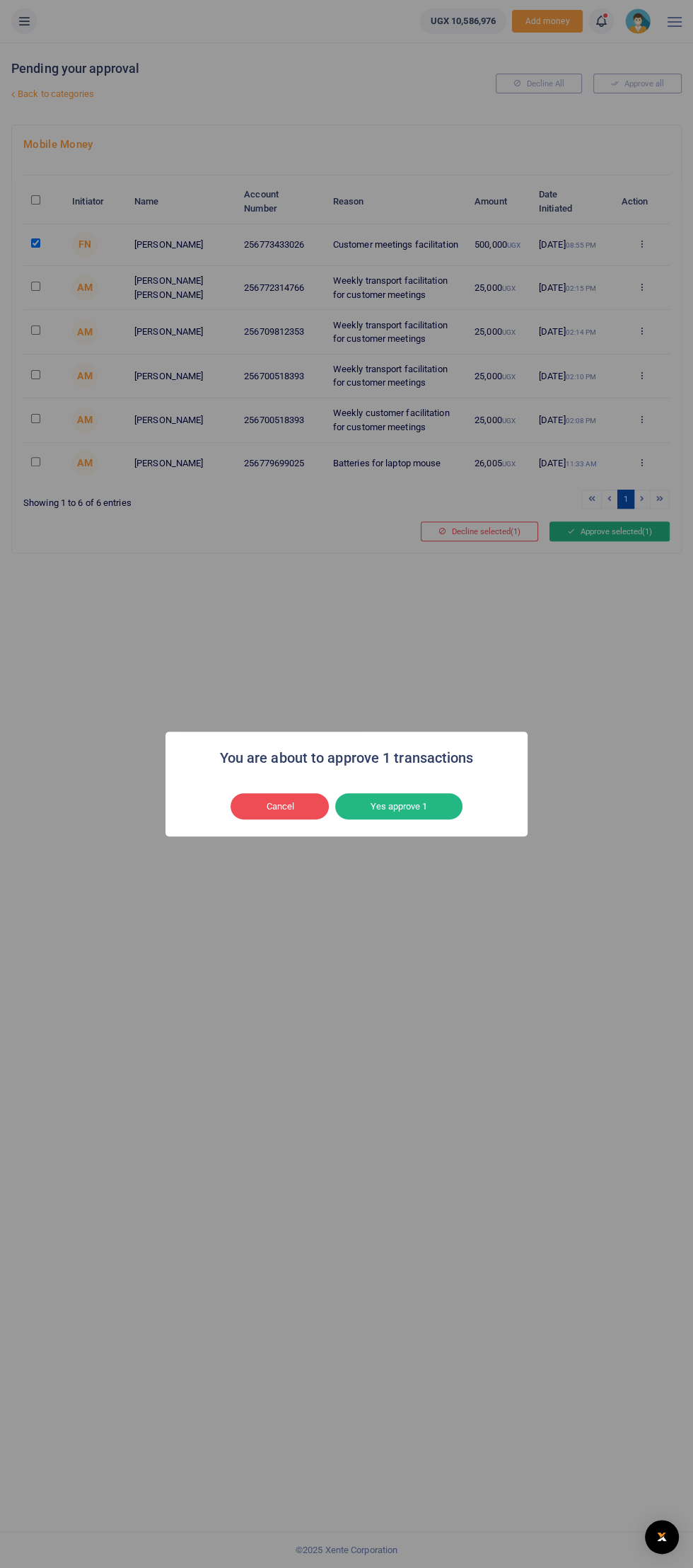
click at [440, 801] on button "Yes approve 1" at bounding box center [399, 806] width 127 height 27
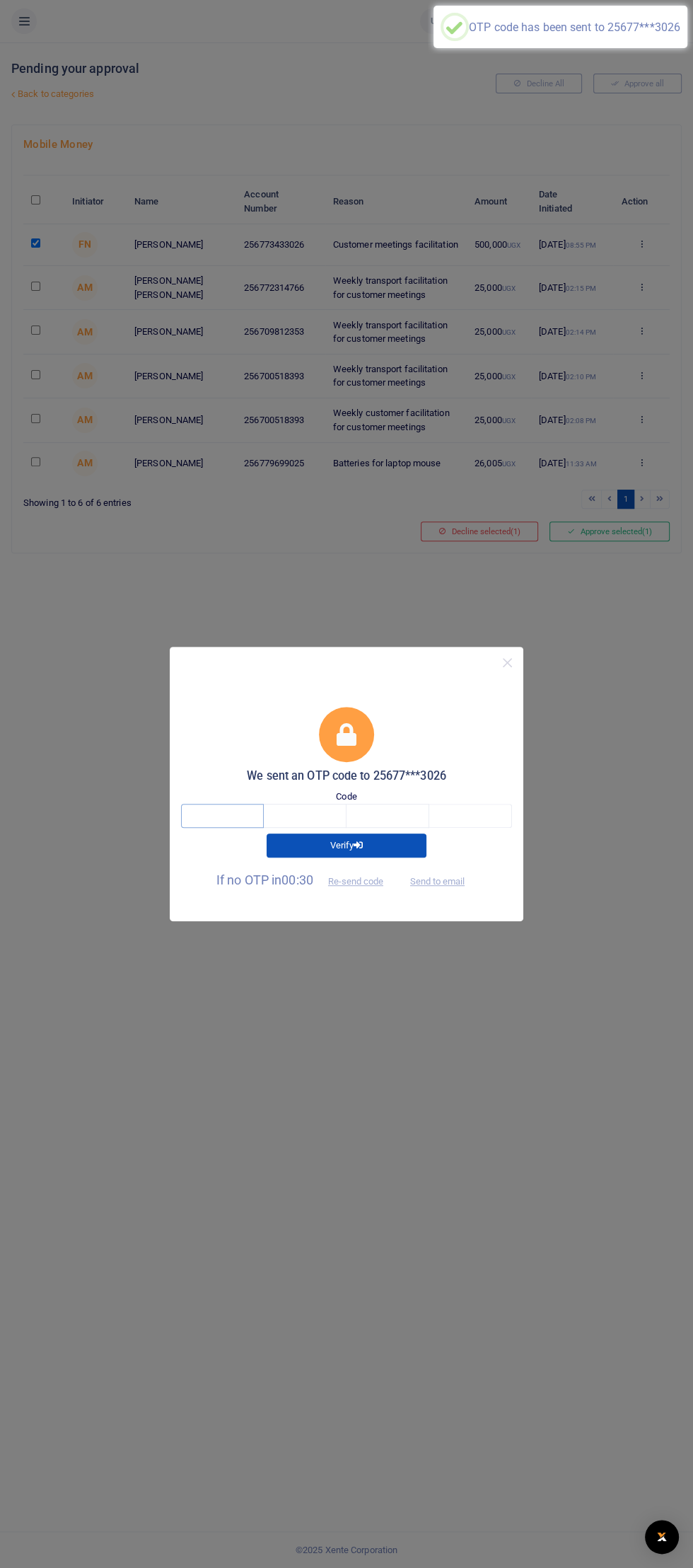
click at [230, 814] on input "text" at bounding box center [223, 815] width 83 height 24
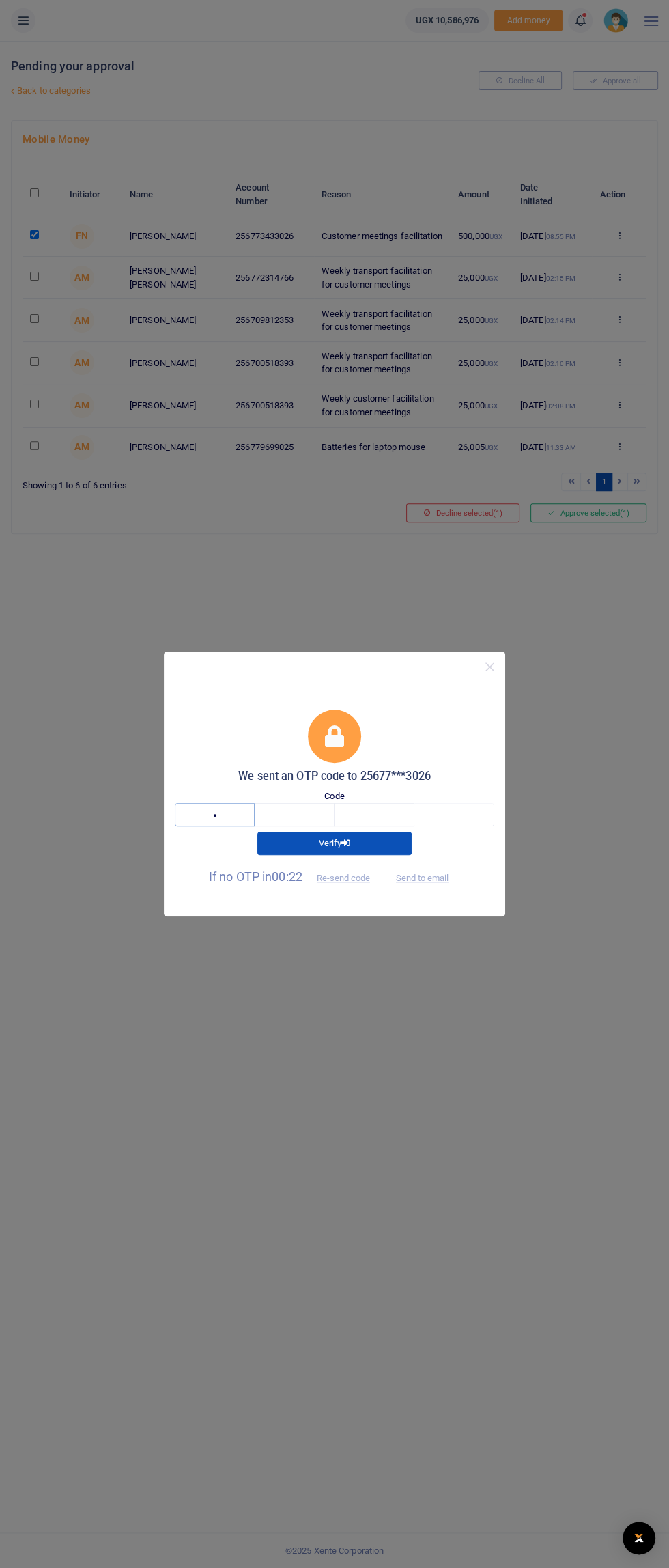
type input "3"
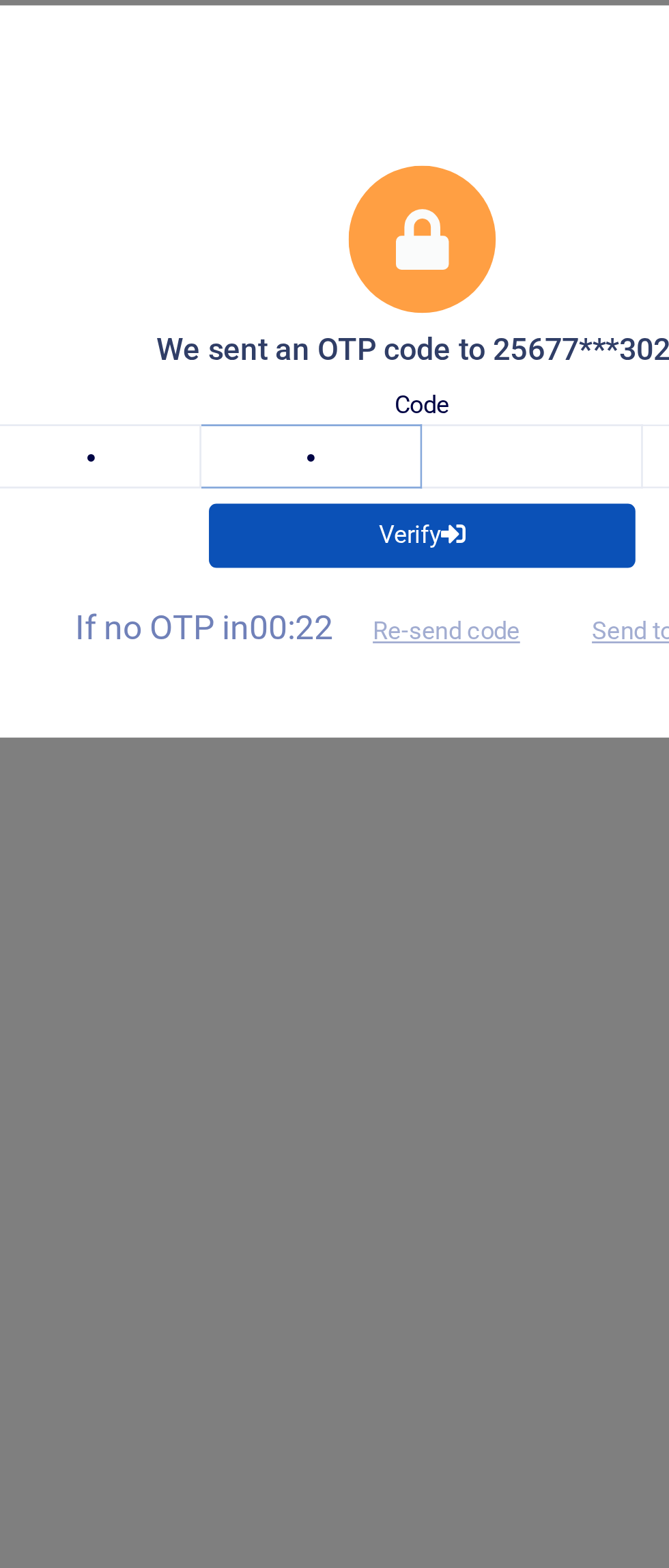
type input "5"
type input "4"
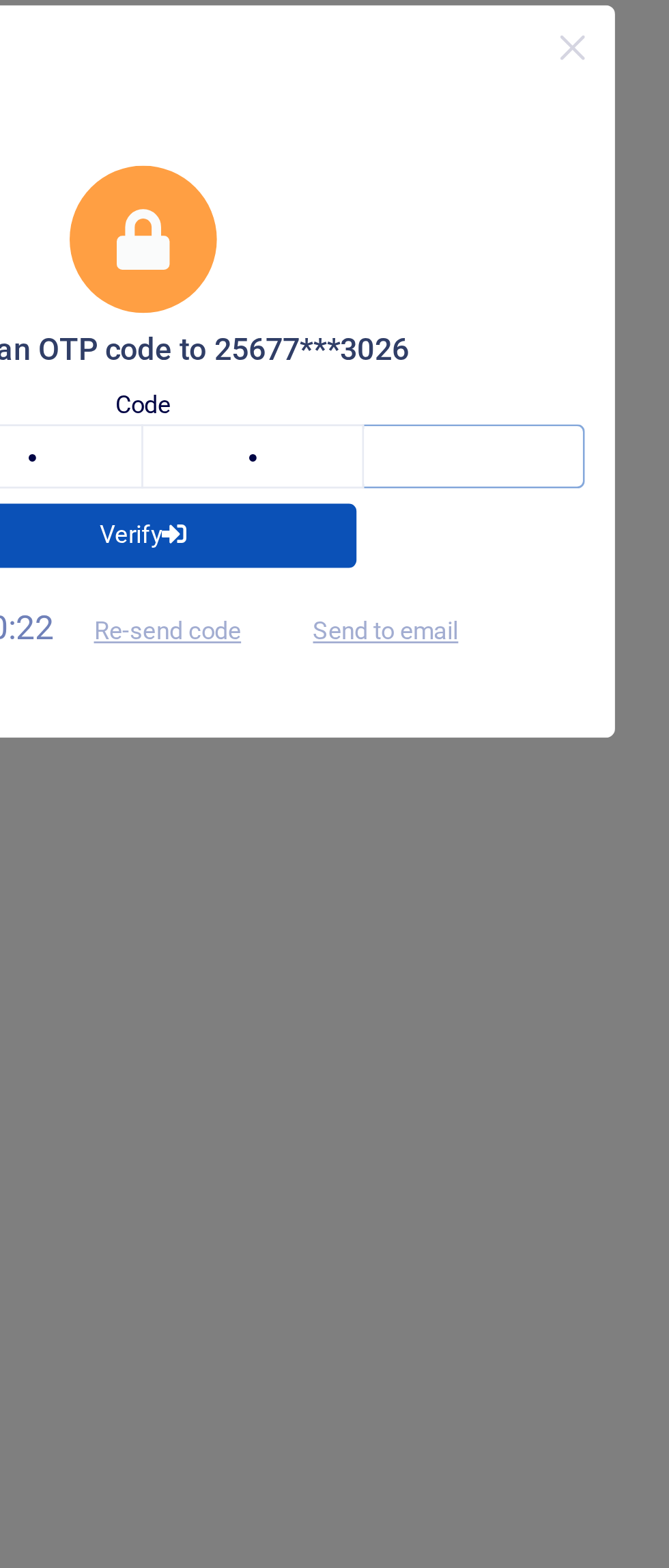
type input "3"
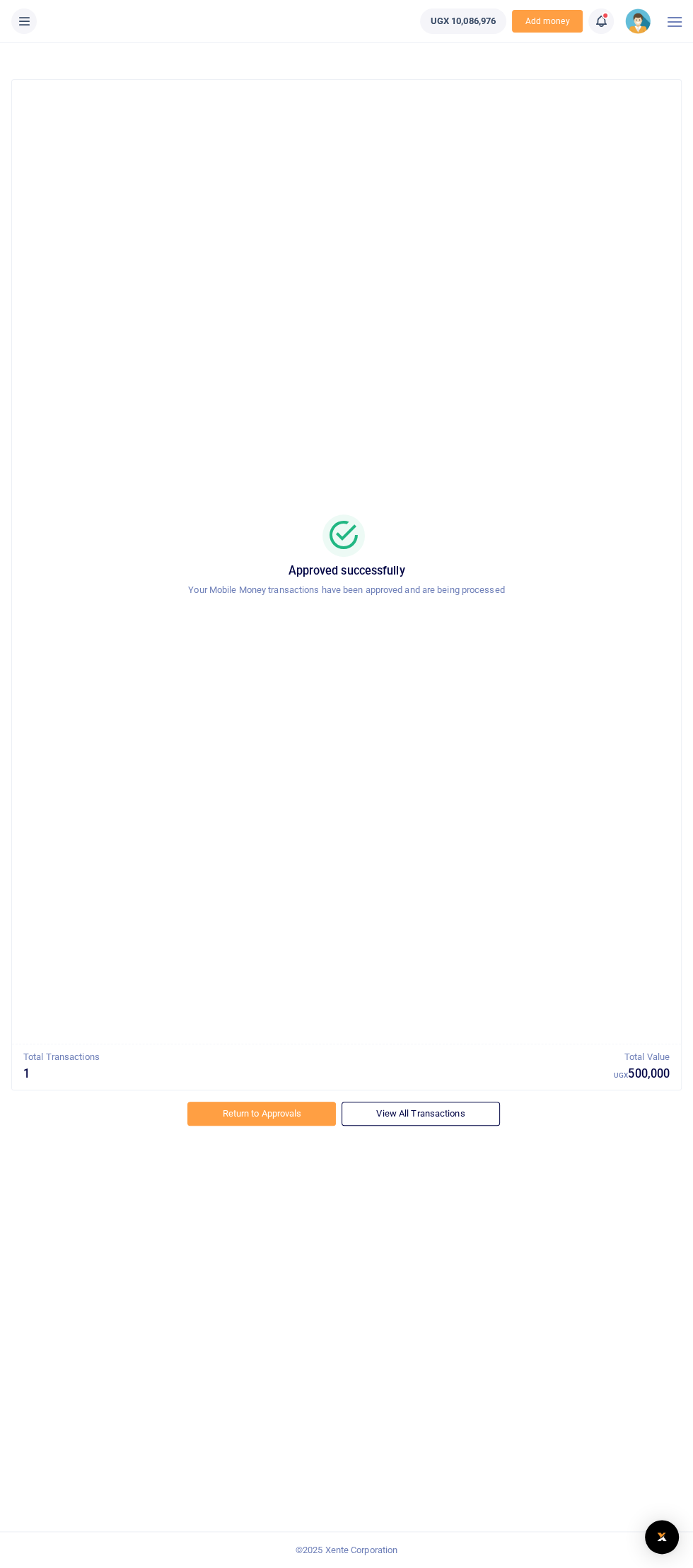
scroll to position [14, 0]
